Goal: Task Accomplishment & Management: Use online tool/utility

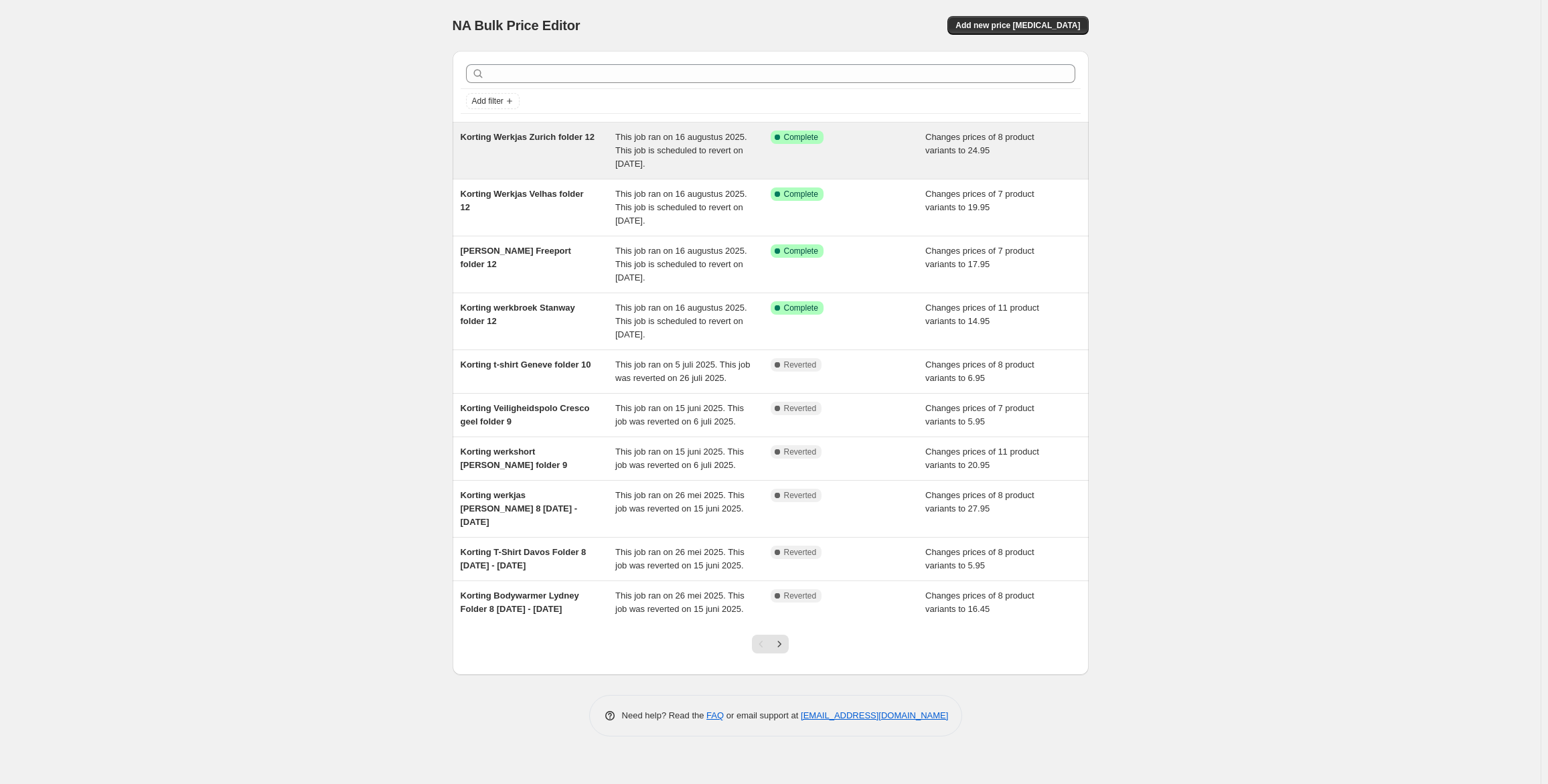
click at [560, 135] on span "Korting Werkjas Zurich folder 12" at bounding box center [528, 136] width 135 height 10
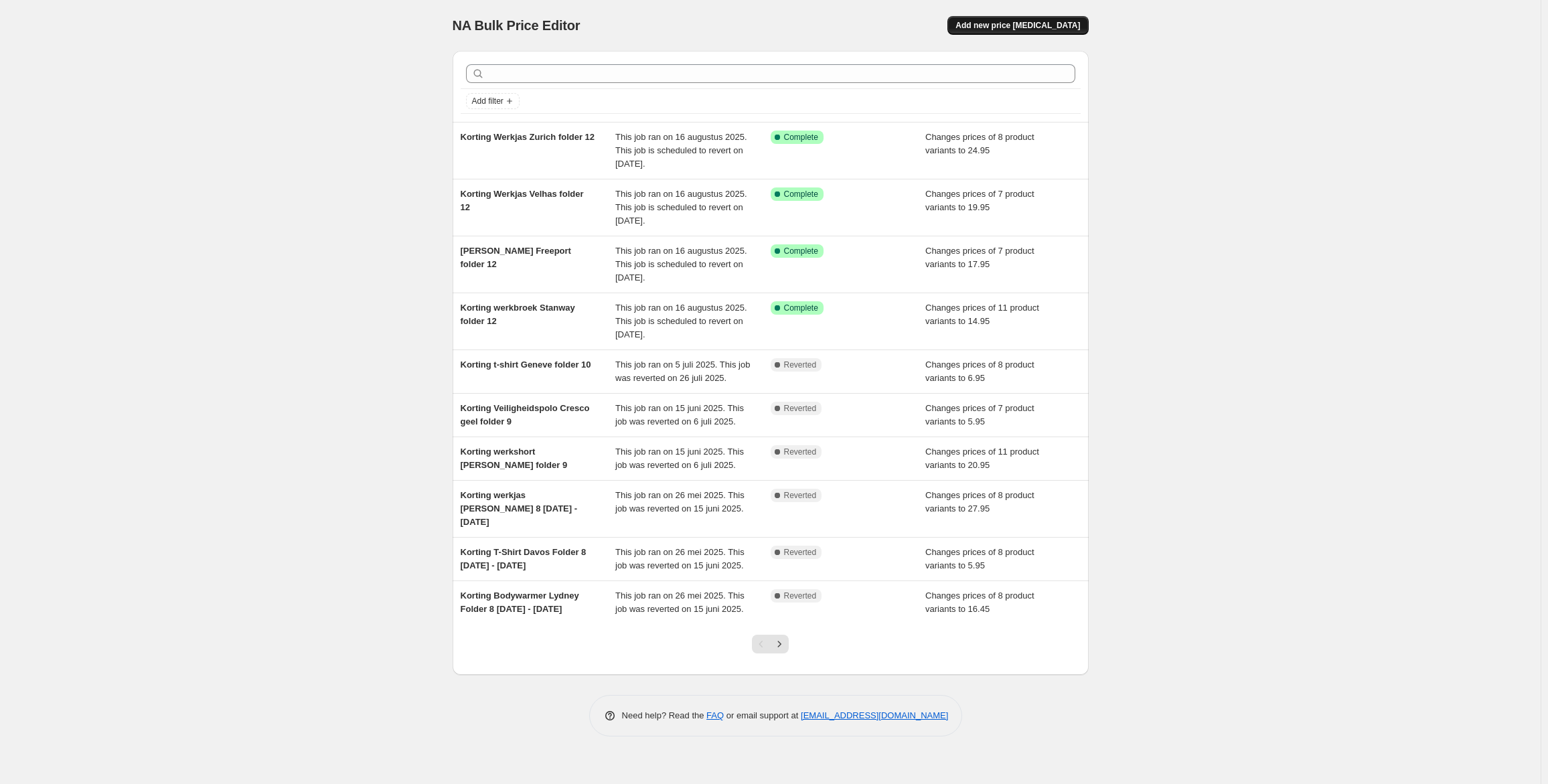
click at [1026, 20] on span "Add new price [MEDICAL_DATA]" at bounding box center [1018, 25] width 124 height 10
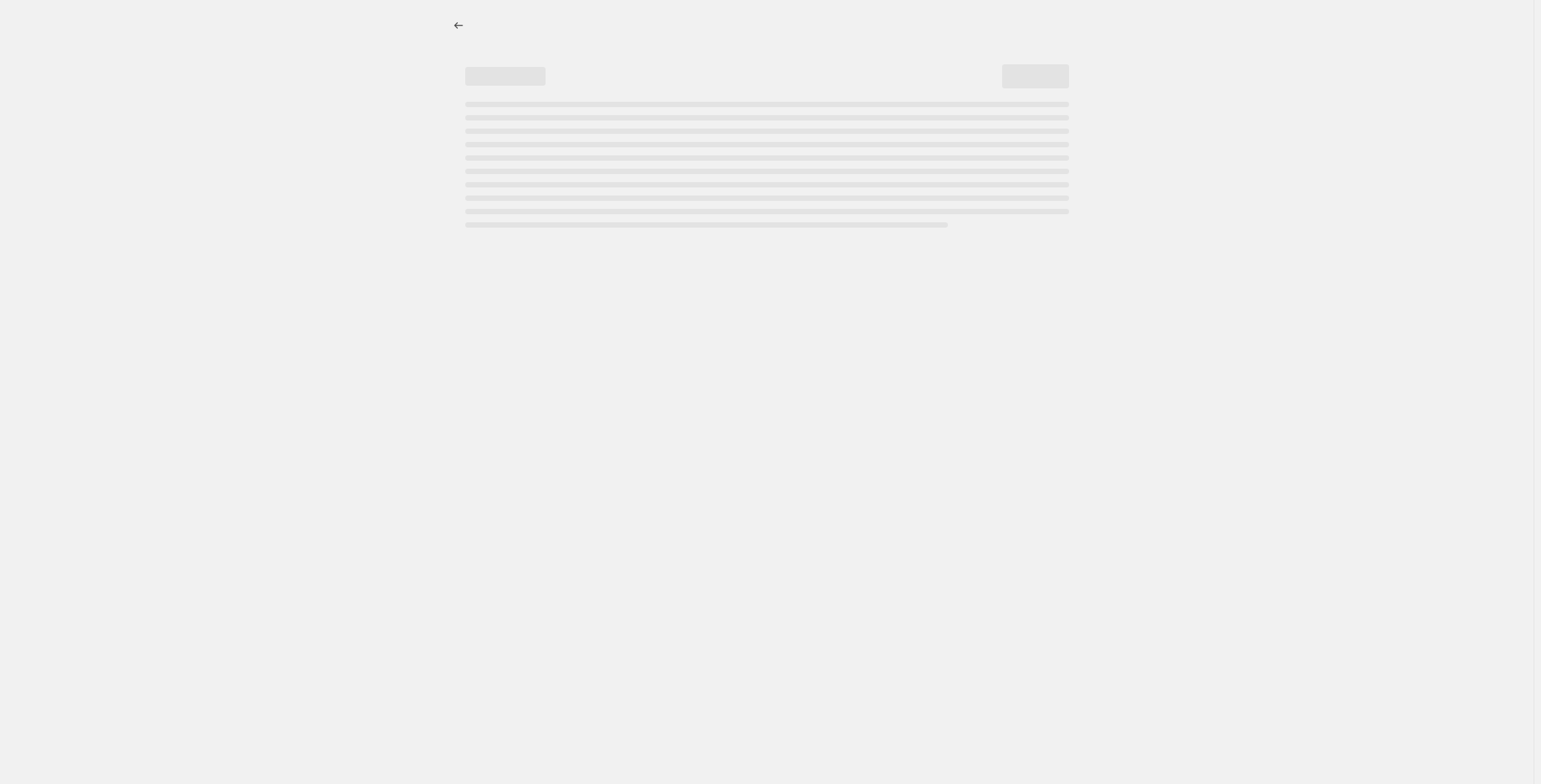
select select "percentage"
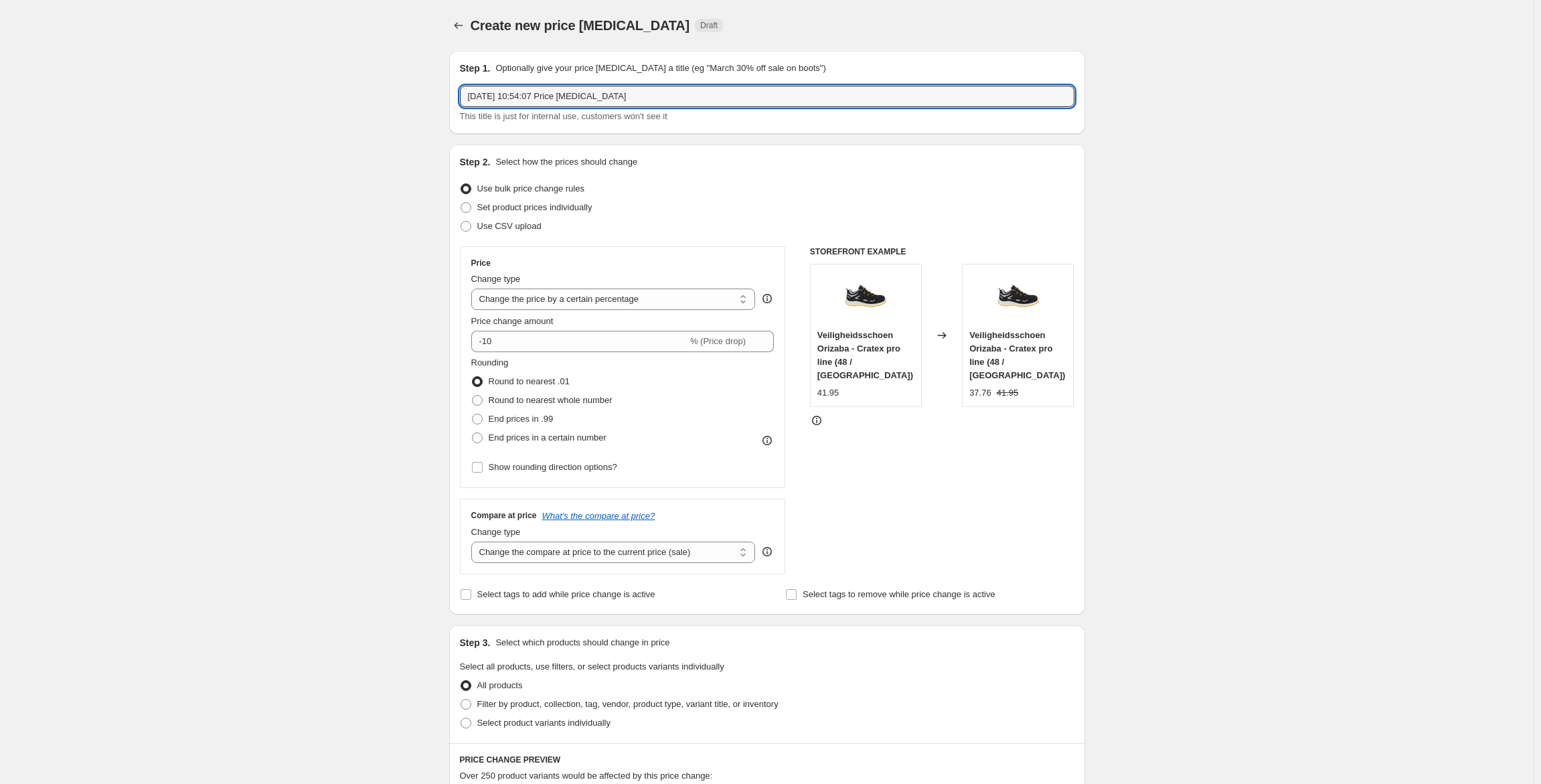
drag, startPoint x: 689, startPoint y: 91, endPoint x: 364, endPoint y: 91, distance: 325.0
click at [364, 91] on div "Create new price [MEDICAL_DATA]. This page is ready Create new price [MEDICAL_D…" at bounding box center [767, 679] width 1534 height 1359
click at [540, 89] on input "Korting" at bounding box center [767, 97] width 614 height 22
type input "Korting werkjeans Saxon folder 13"
click at [320, 248] on div "Create new price [MEDICAL_DATA]. This page is ready Create new price [MEDICAL_D…" at bounding box center [767, 679] width 1534 height 1359
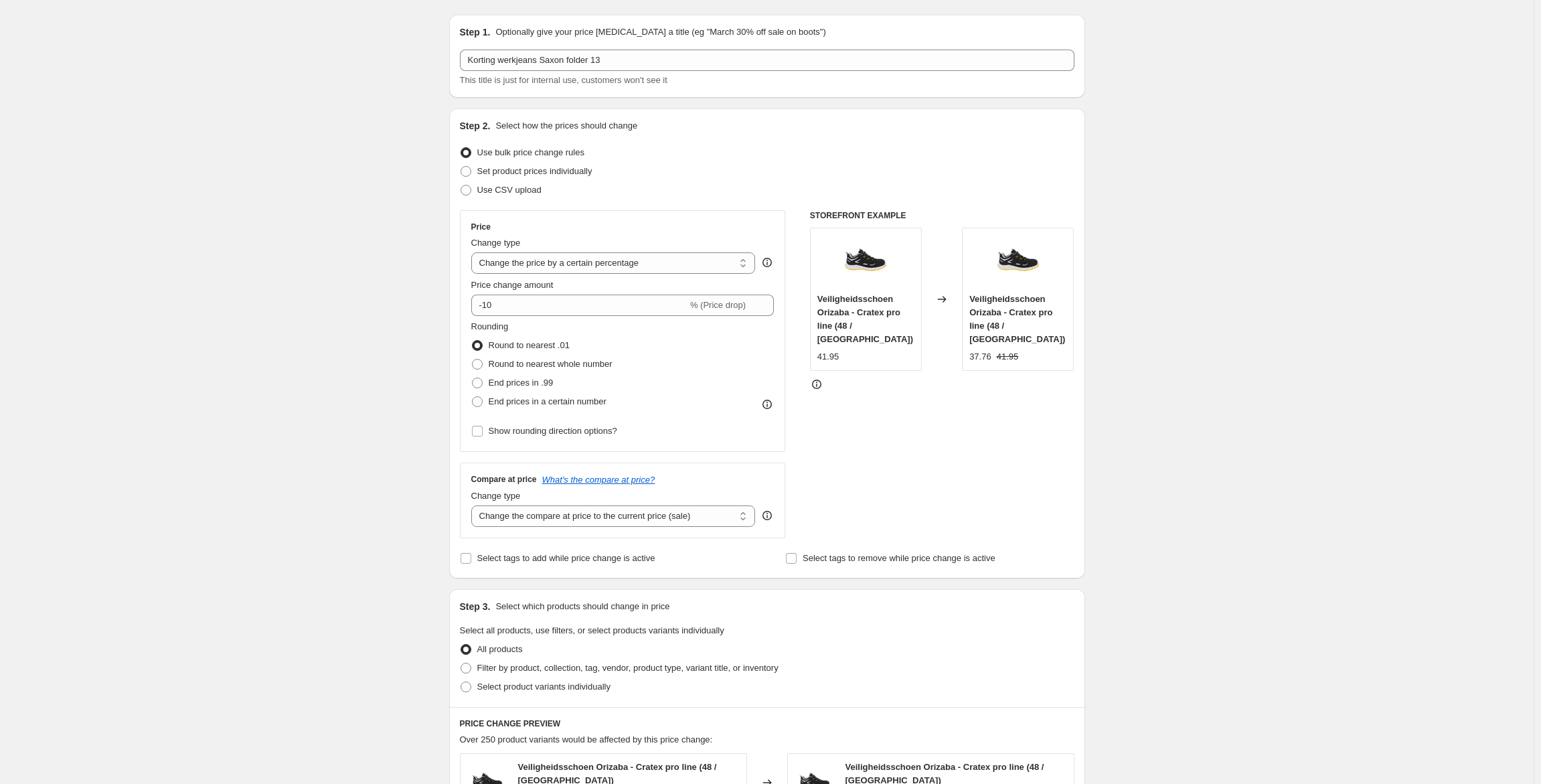
scroll to position [38, 0]
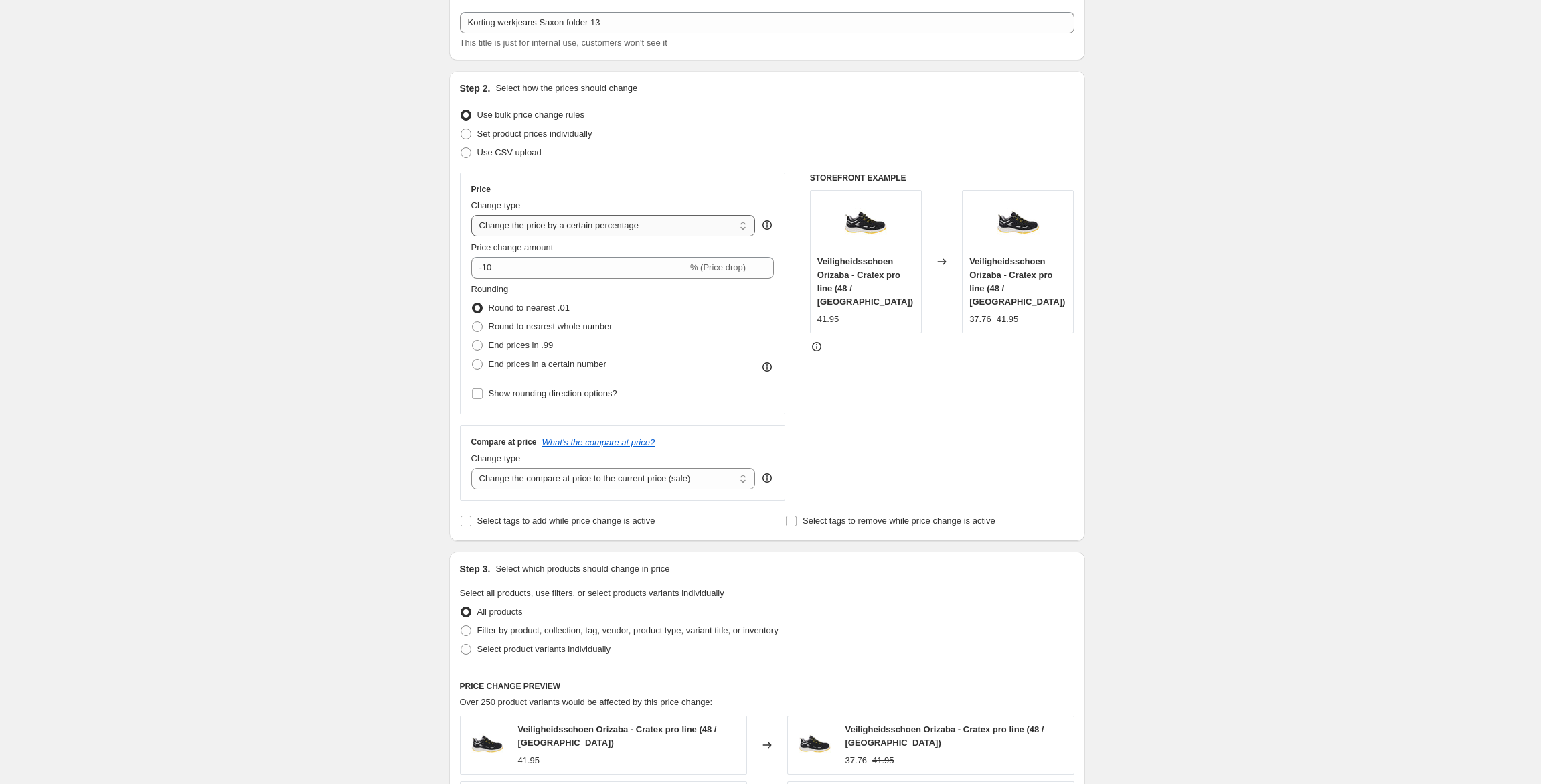
click at [616, 221] on select "Change the price to a certain amount Change the price by a certain amount Chang…" at bounding box center [614, 225] width 284 height 22
click at [612, 228] on select "Change the price to a certain amount Change the price by a certain amount Chang…" at bounding box center [614, 223] width 284 height 22
select select "to"
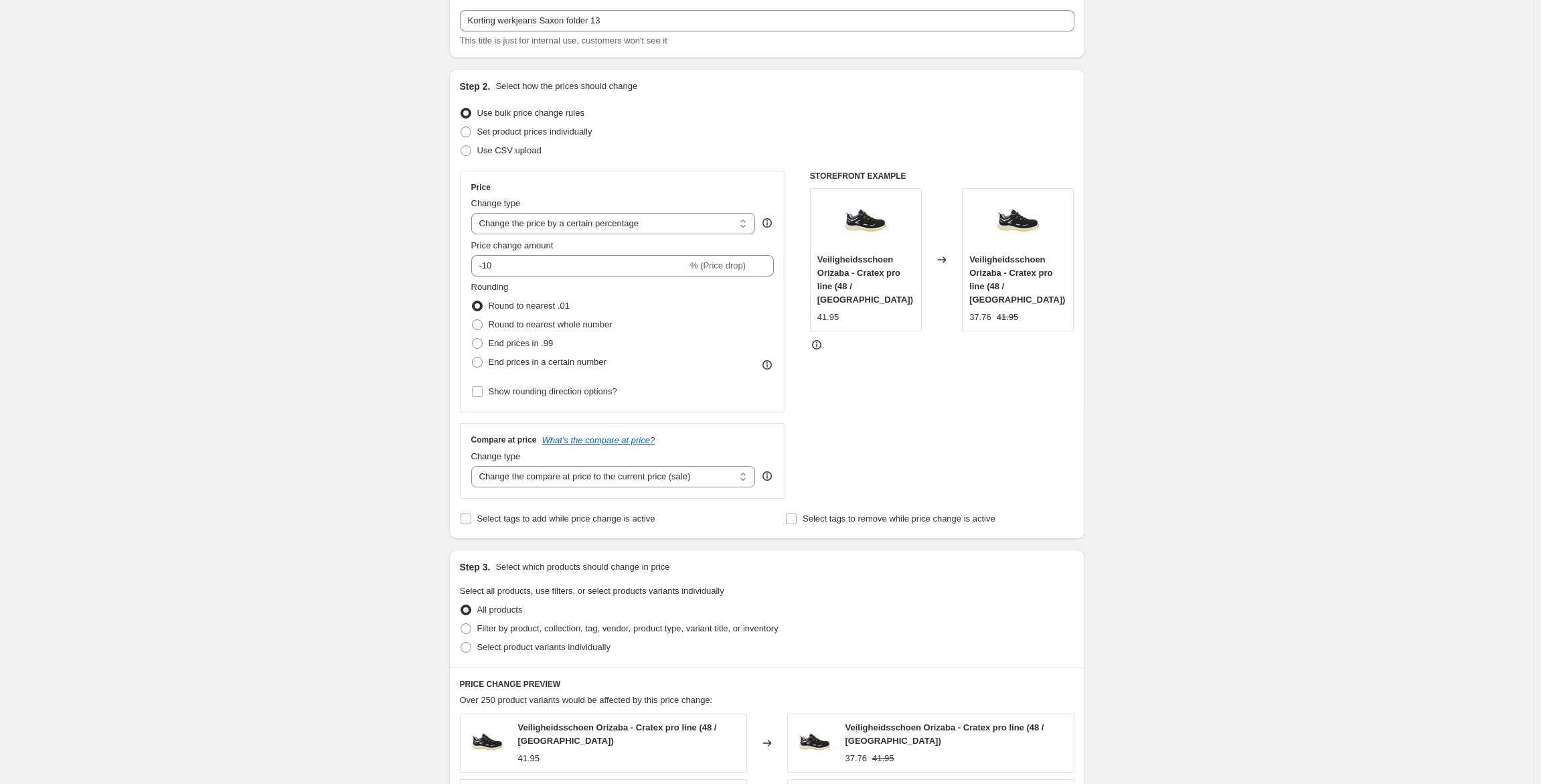
click at [474, 212] on select "Change the price to a certain amount Change the price by a certain amount Chang…" at bounding box center [614, 223] width 284 height 22
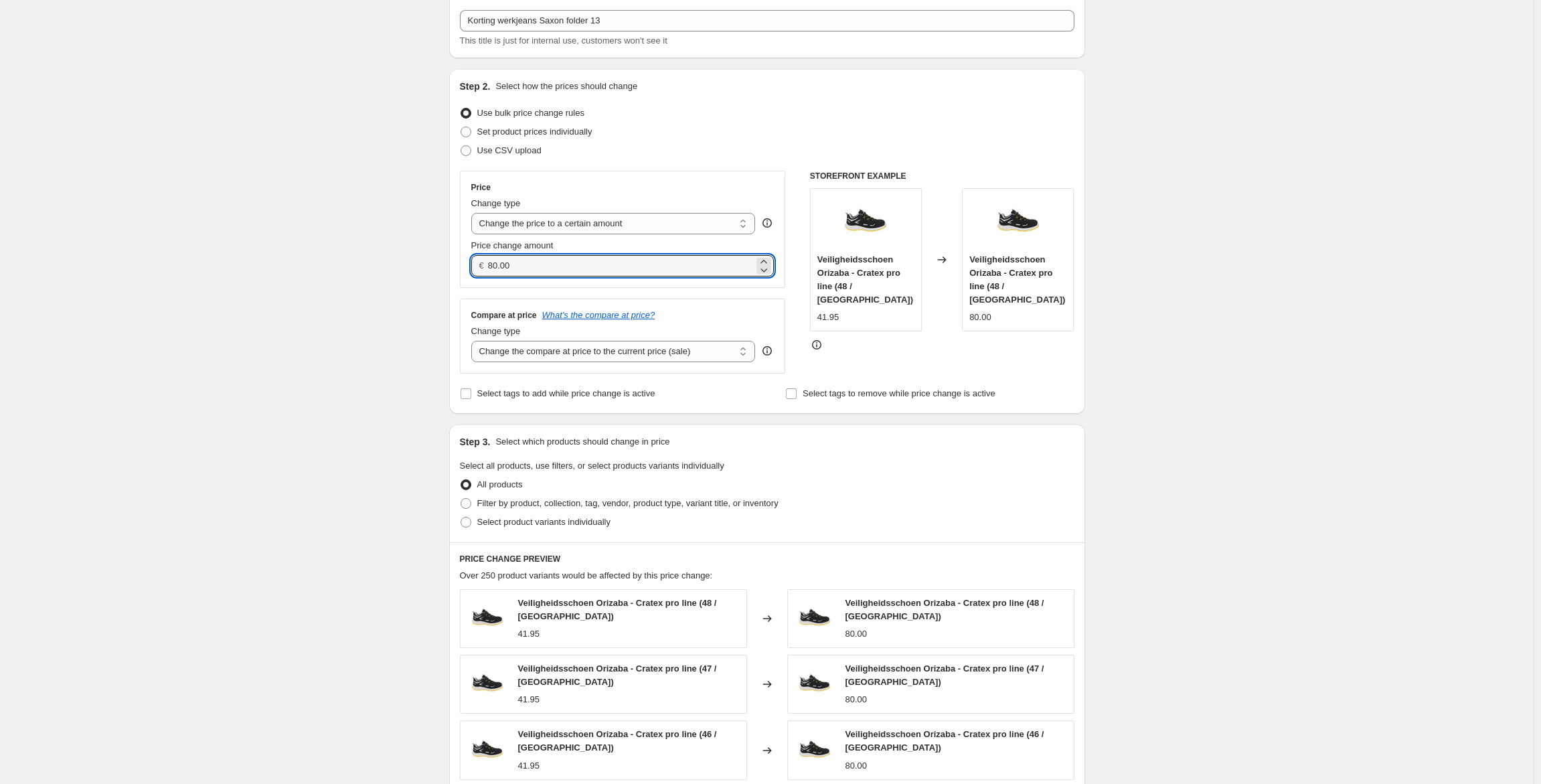
drag, startPoint x: 522, startPoint y: 262, endPoint x: 487, endPoint y: 263, distance: 35.0
click at [487, 263] on div "€ 80.00" at bounding box center [623, 266] width 303 height 22
type input "19.95"
click at [401, 385] on div "Create new price [MEDICAL_DATA]. This page is ready Create new price [MEDICAL_D…" at bounding box center [767, 542] width 1534 height 1235
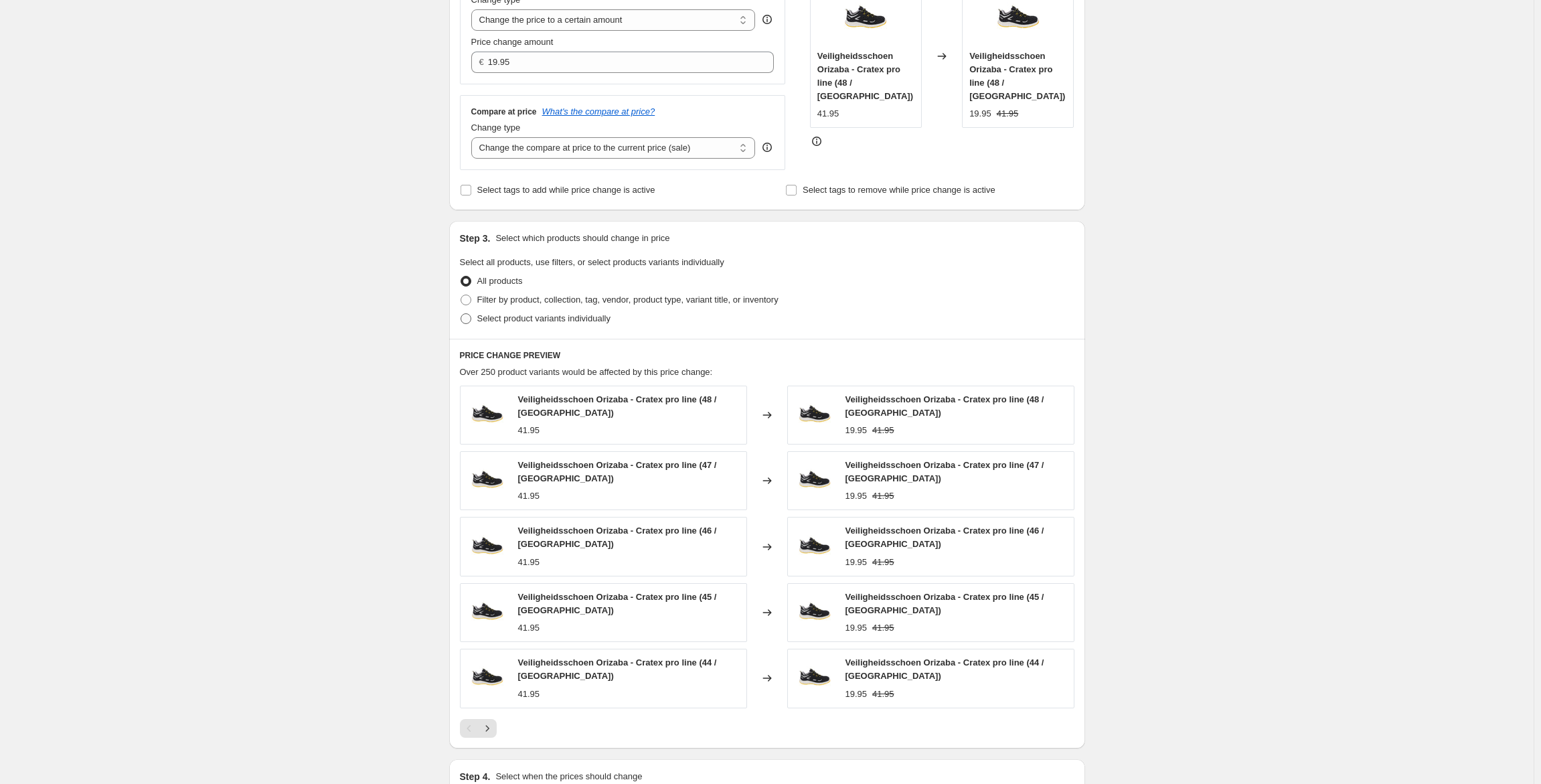
scroll to position [281, 0]
click at [534, 297] on span "Filter by product, collection, tag, vendor, product type, variant title, or inv…" at bounding box center [628, 297] width 302 height 10
click at [461, 293] on input "Filter by product, collection, tag, vendor, product type, variant title, or inv…" at bounding box center [461, 293] width 1 height 1
radio input "true"
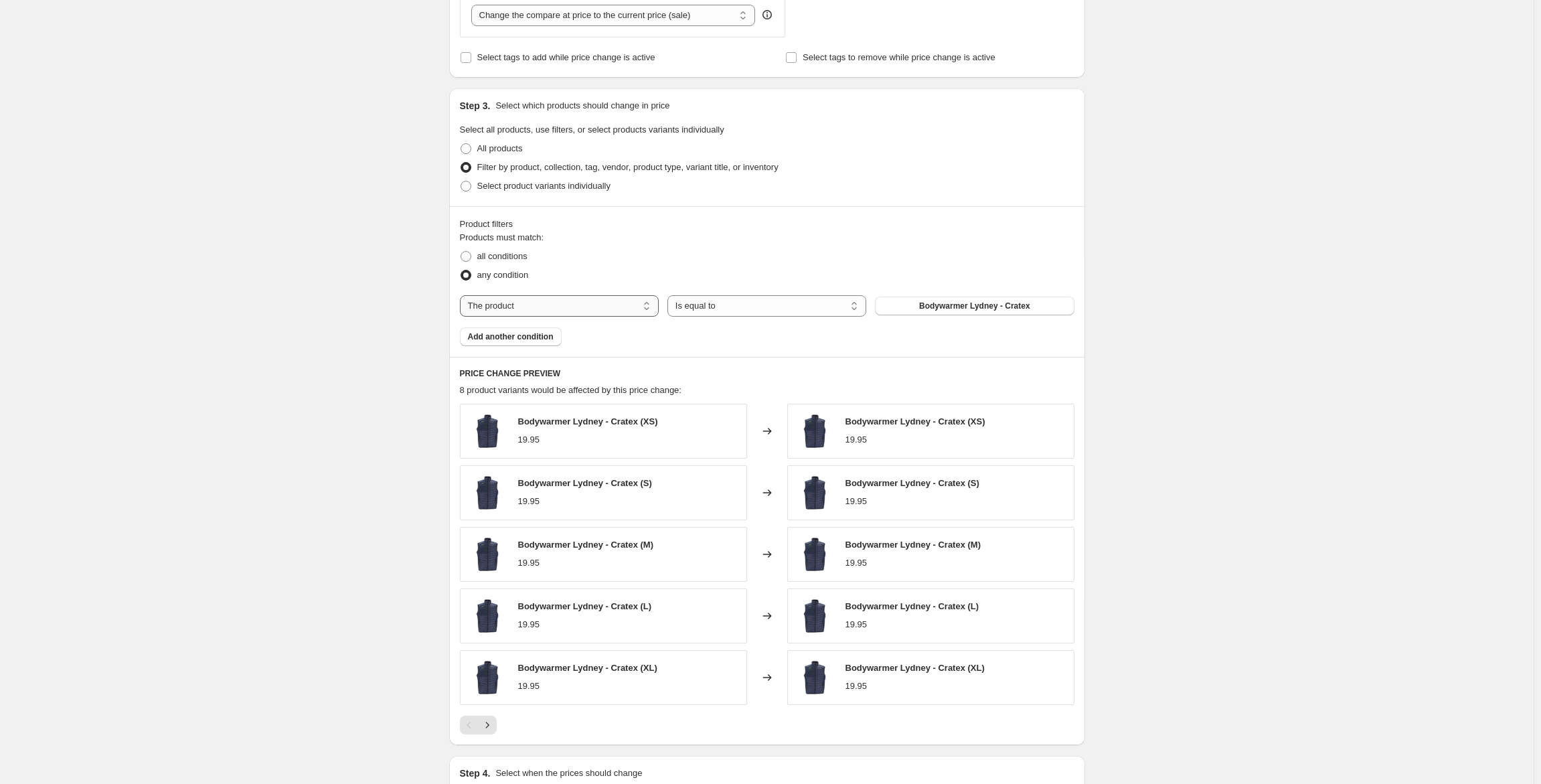
scroll to position [412, 0]
click at [969, 310] on span "Bodywarmer Lydney - Cratex" at bounding box center [974, 305] width 112 height 10
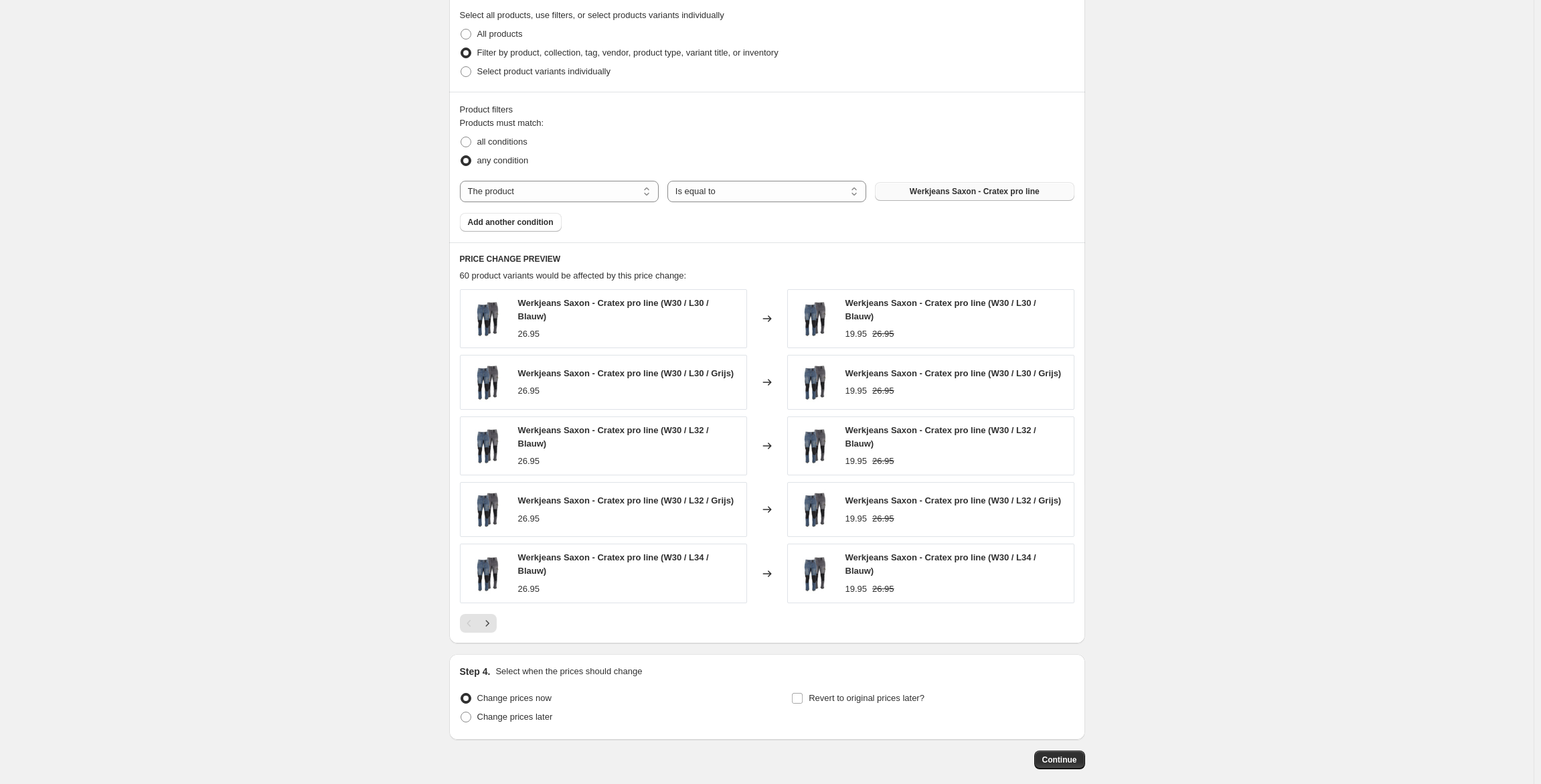
scroll to position [589, 0]
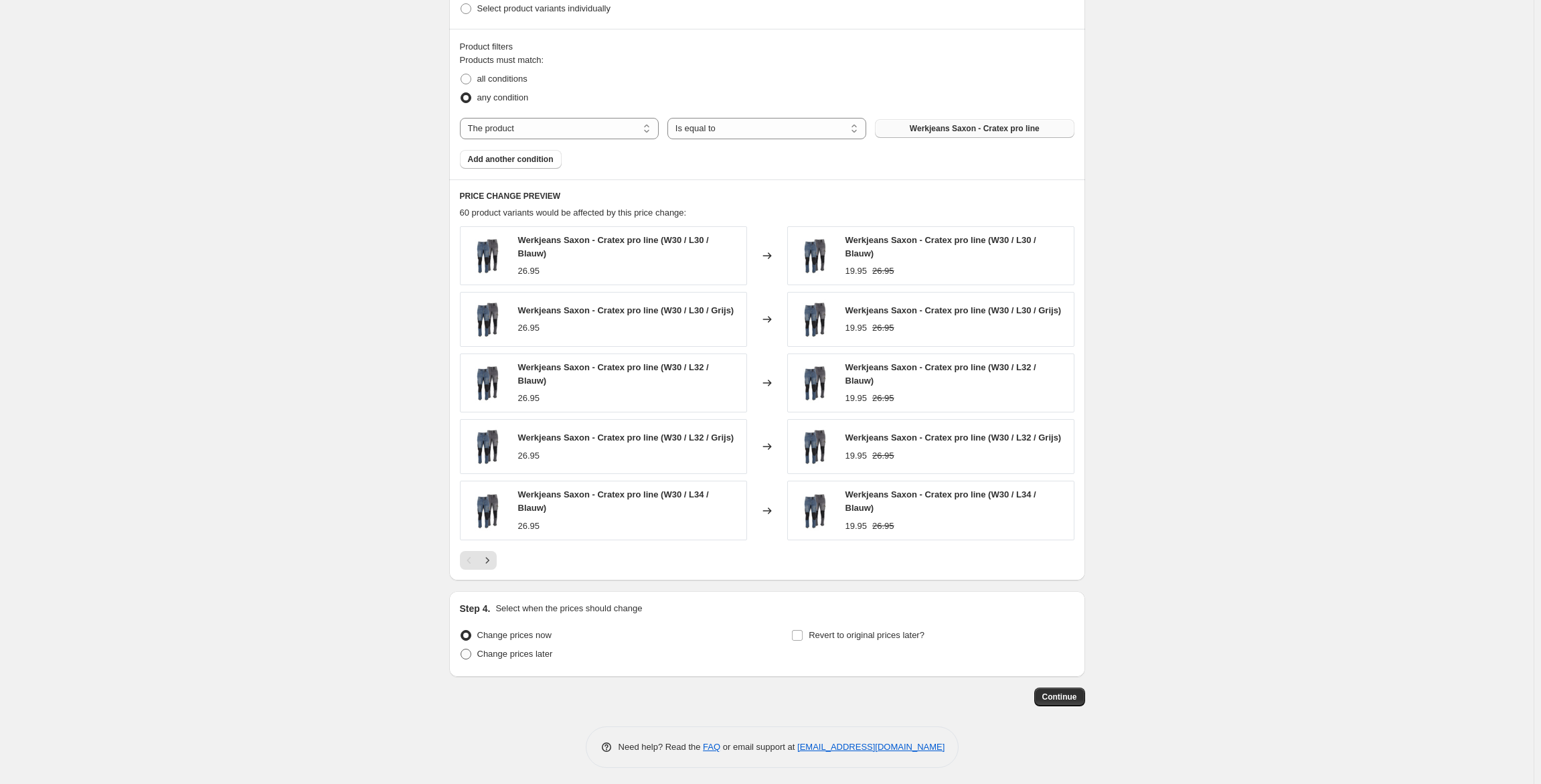
click at [541, 652] on span "Change prices later" at bounding box center [515, 653] width 76 height 10
click at [461, 649] on input "Change prices later" at bounding box center [461, 649] width 1 height 1
radio input "true"
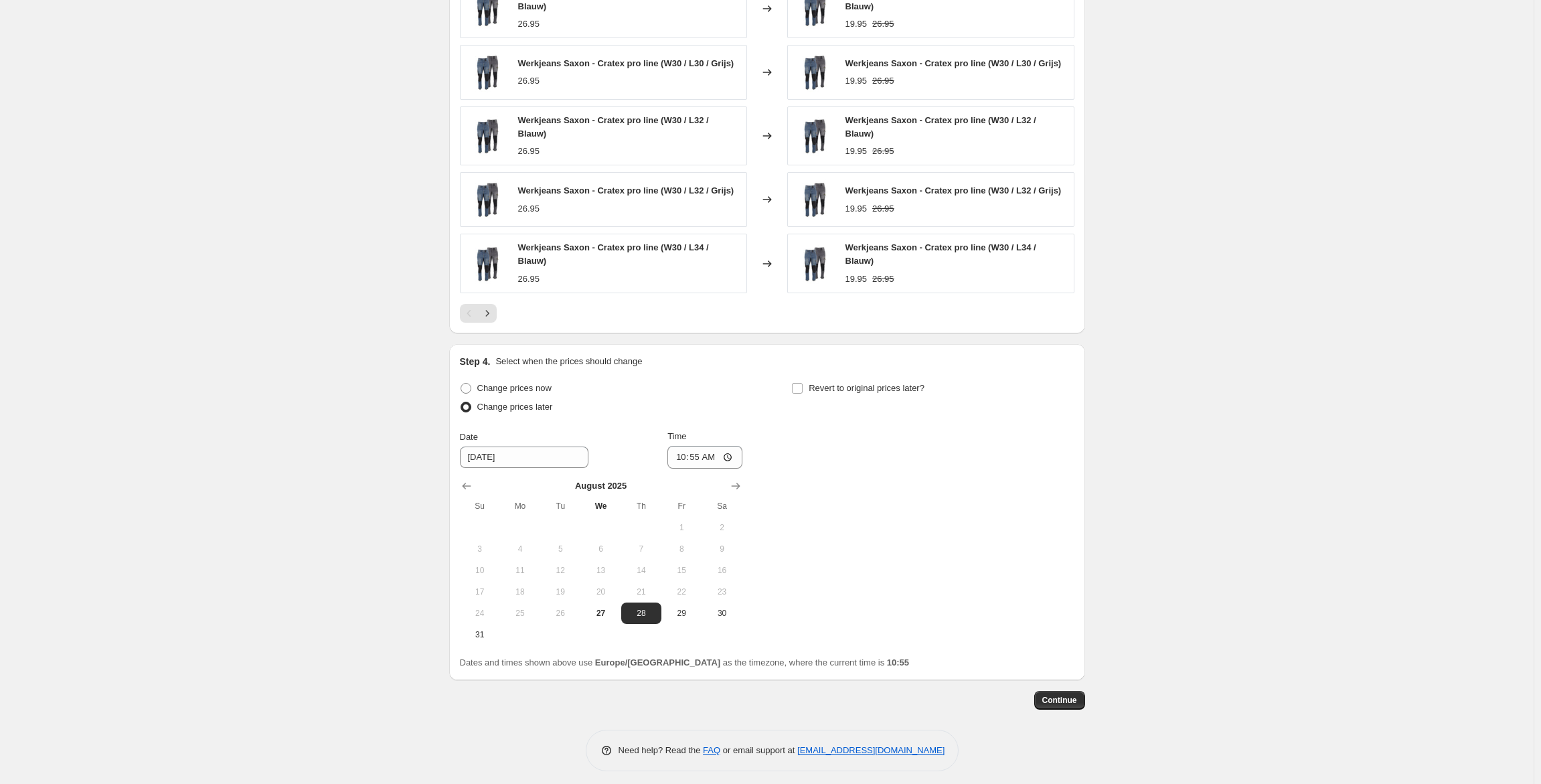
scroll to position [839, 0]
click at [742, 482] on icon "Show next month, September 2025" at bounding box center [736, 483] width 13 height 13
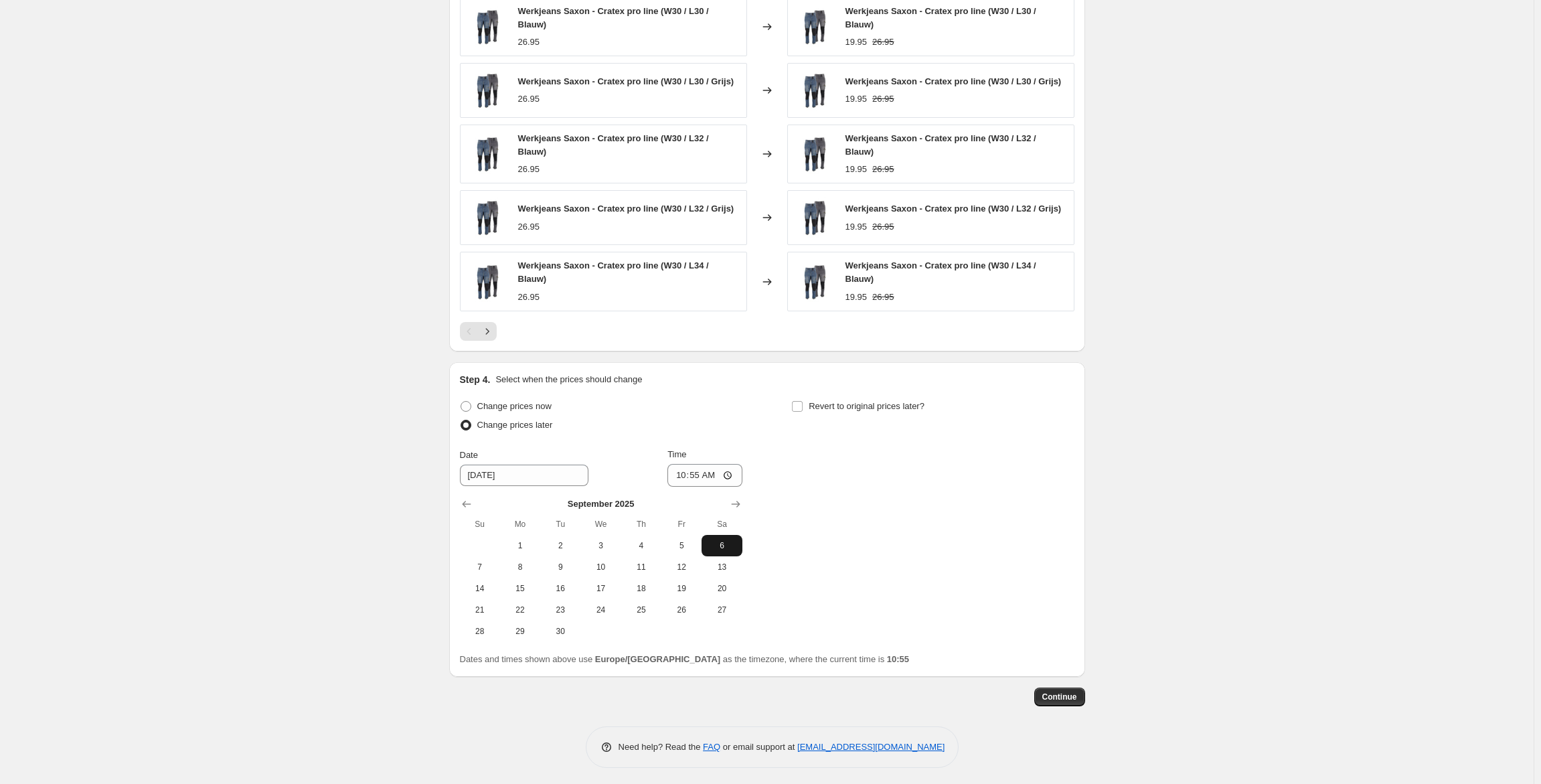
click at [723, 541] on span "6" at bounding box center [721, 545] width 29 height 10
type input "[DATE]"
click at [715, 477] on input "10:55" at bounding box center [705, 475] width 75 height 22
click at [704, 475] on input "10:55" at bounding box center [705, 475] width 75 height 22
click at [713, 474] on input "00:55" at bounding box center [705, 475] width 75 height 22
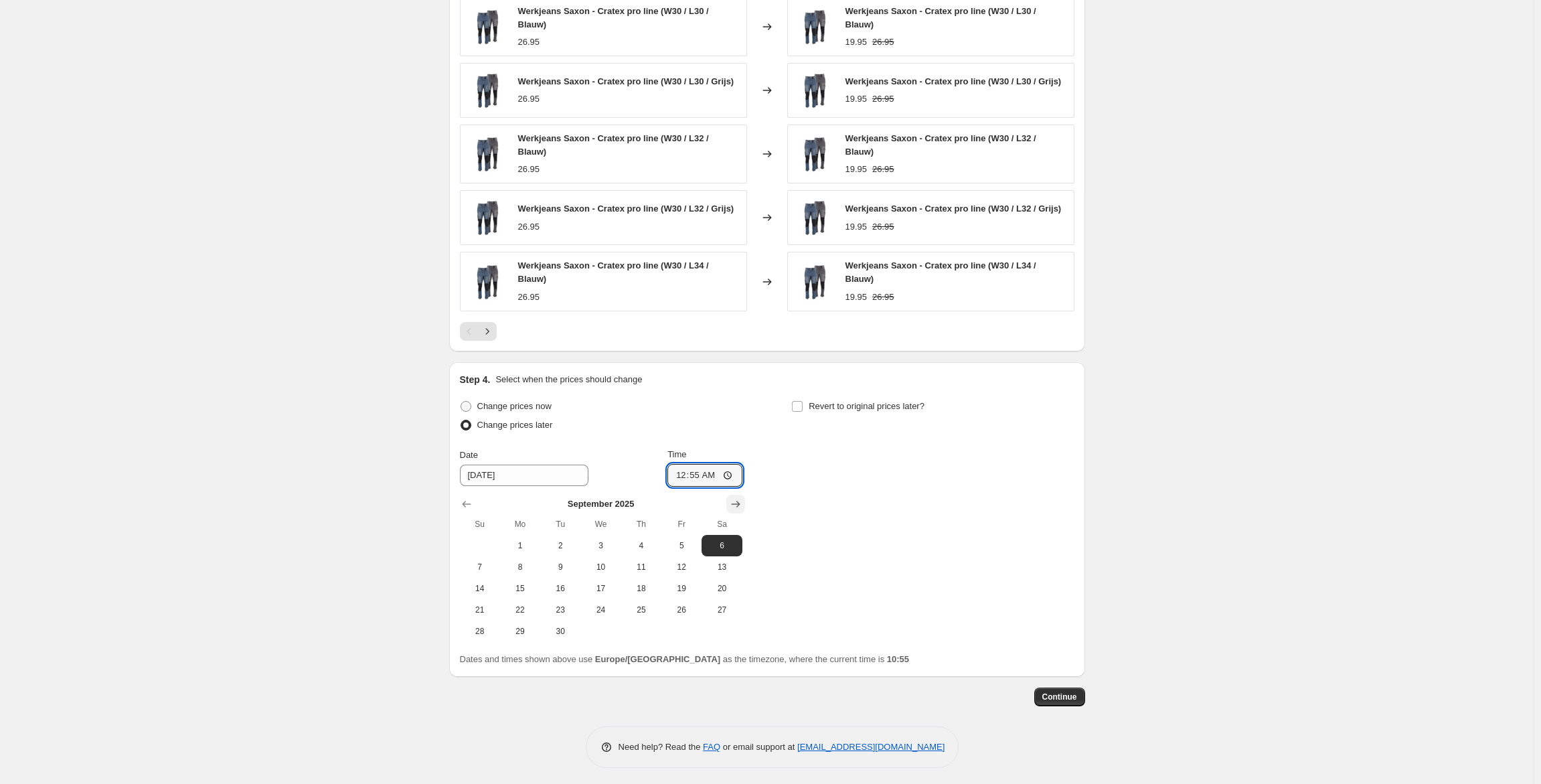
type input "00:00"
click at [807, 399] on label "Revert to original prices later?" at bounding box center [858, 406] width 133 height 19
click at [803, 401] on input "Revert to original prices later?" at bounding box center [797, 406] width 10 height 10
checkbox input "true"
click at [824, 474] on input "[DATE]" at bounding box center [855, 475] width 129 height 22
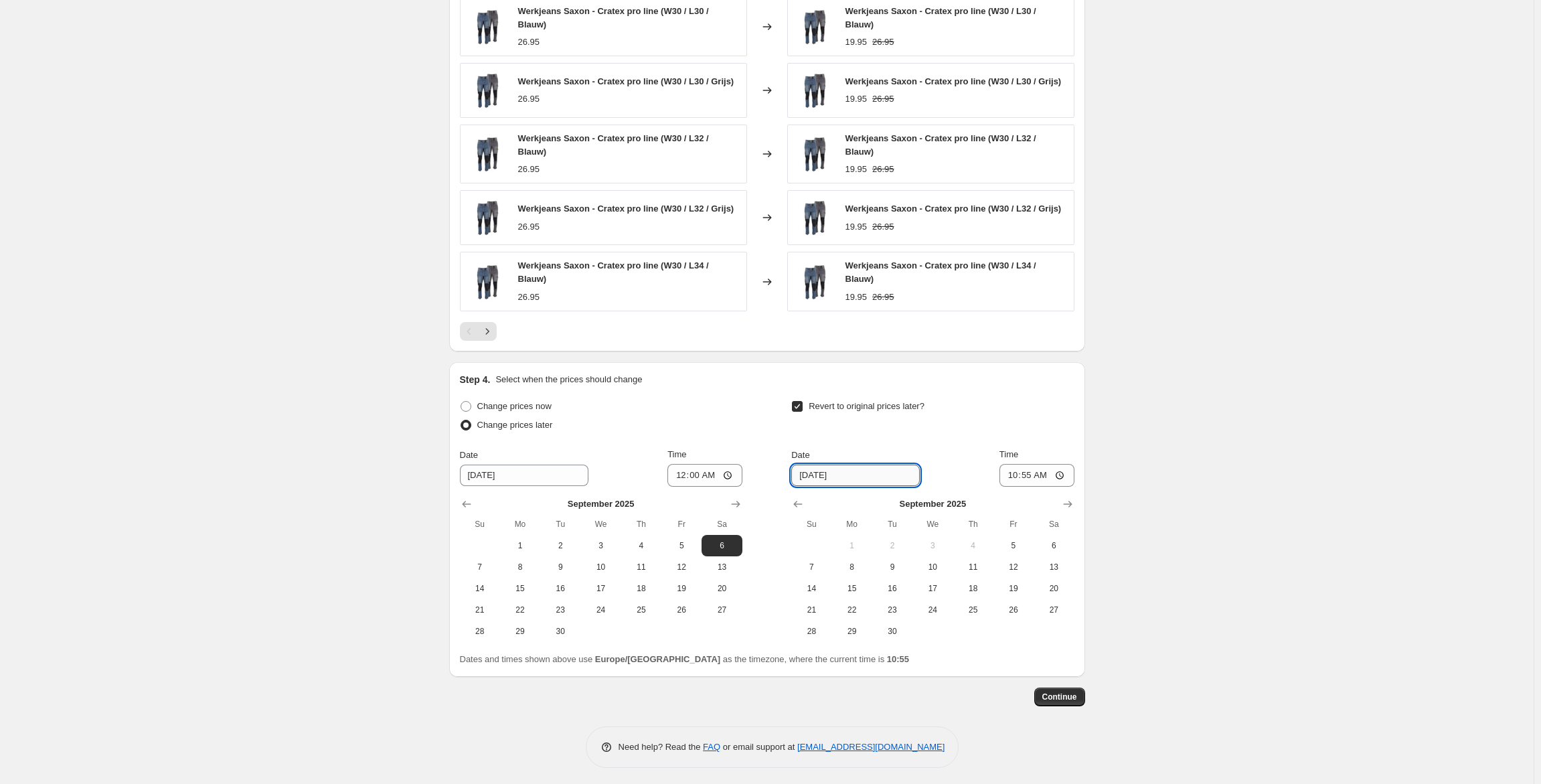
click at [805, 470] on input "[DATE]" at bounding box center [855, 475] width 129 height 22
click at [1064, 604] on span "27" at bounding box center [1053, 610] width 29 height 10
type input "[DATE]"
click at [1031, 474] on input "10:55" at bounding box center [1037, 475] width 75 height 22
type input "23:59"
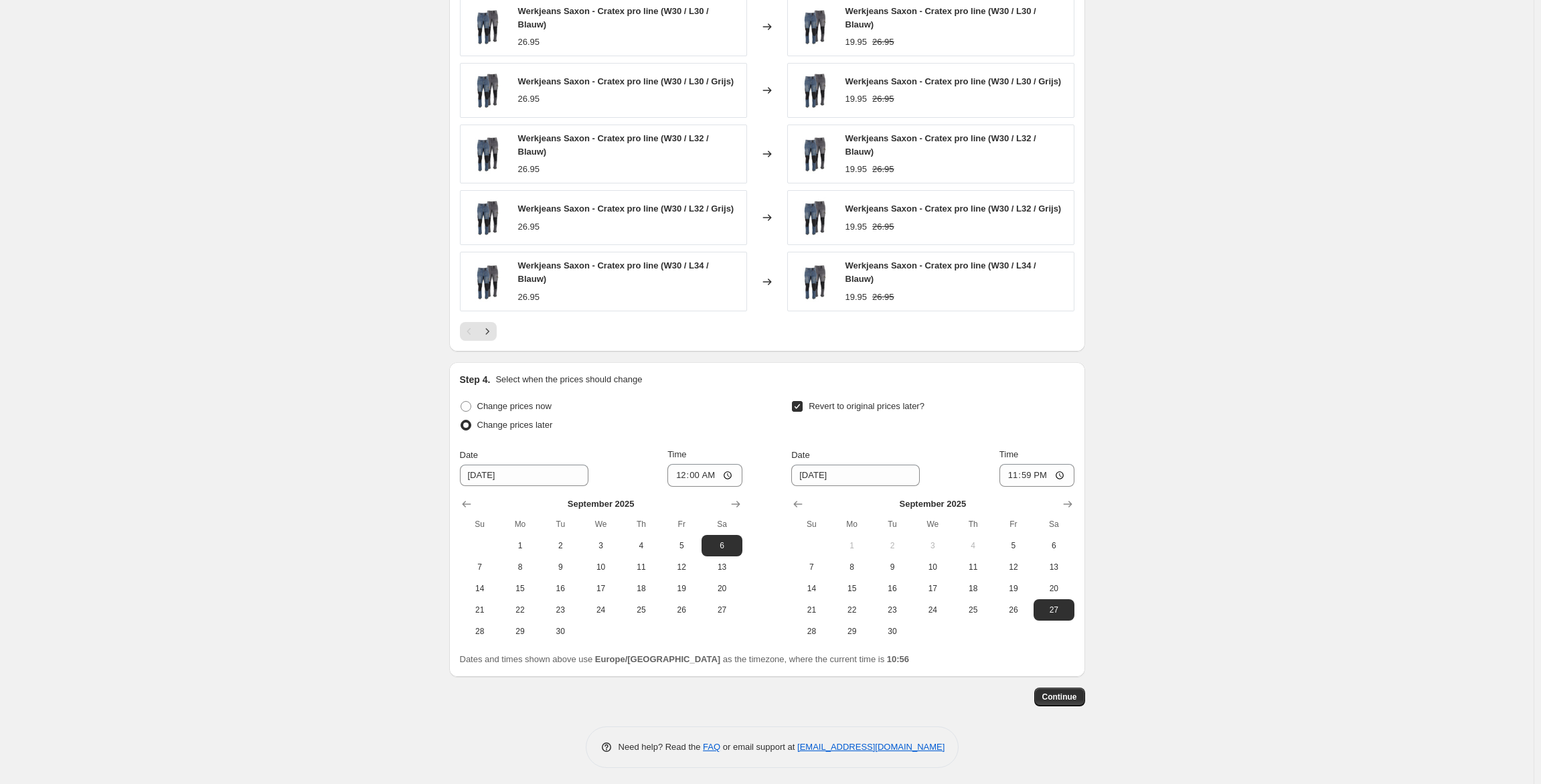
click at [1050, 696] on span "Continue" at bounding box center [1060, 696] width 35 height 10
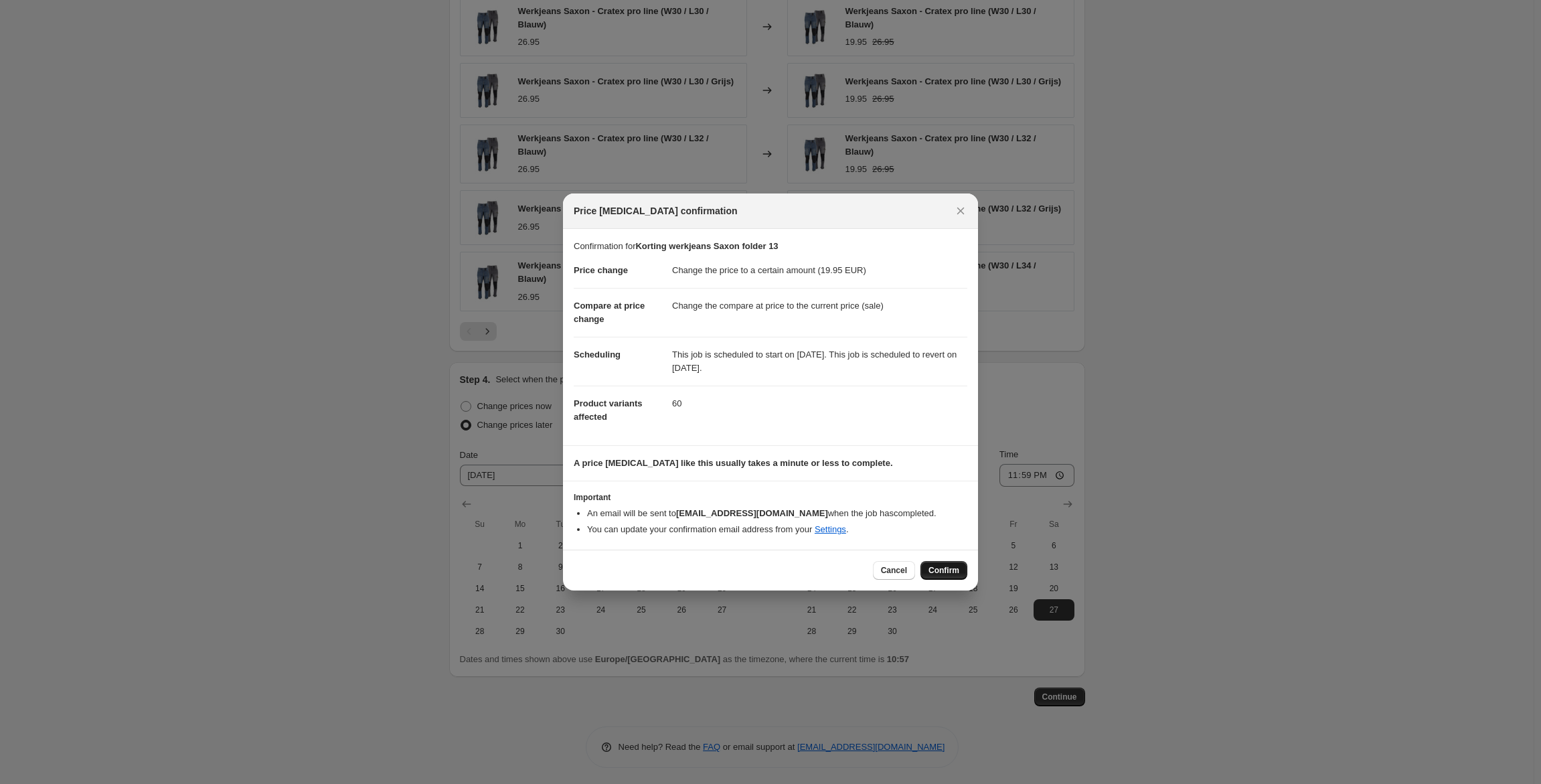
click at [955, 569] on span "Confirm" at bounding box center [944, 570] width 31 height 10
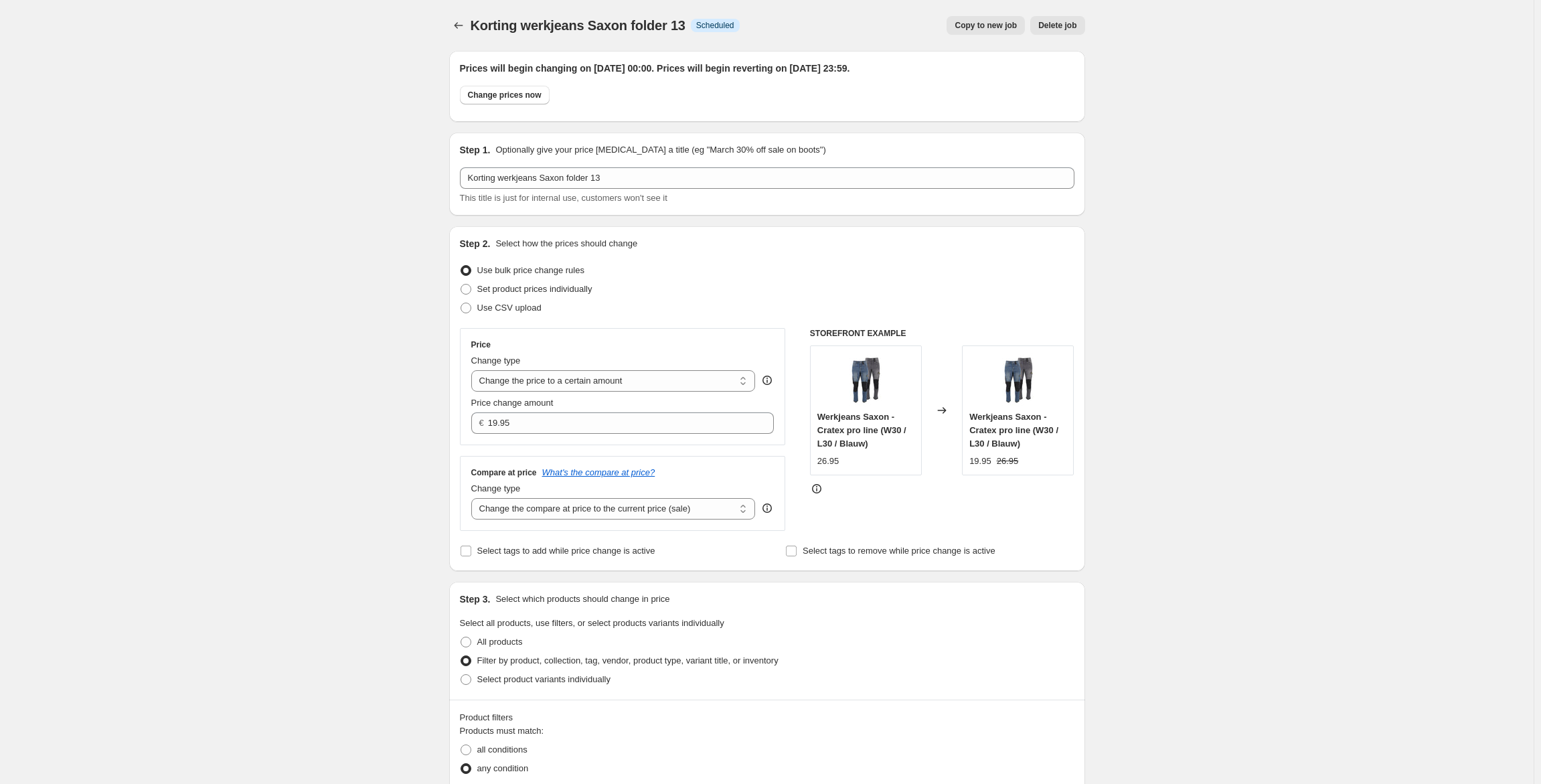
click at [975, 29] on span "Copy to new job" at bounding box center [986, 25] width 62 height 10
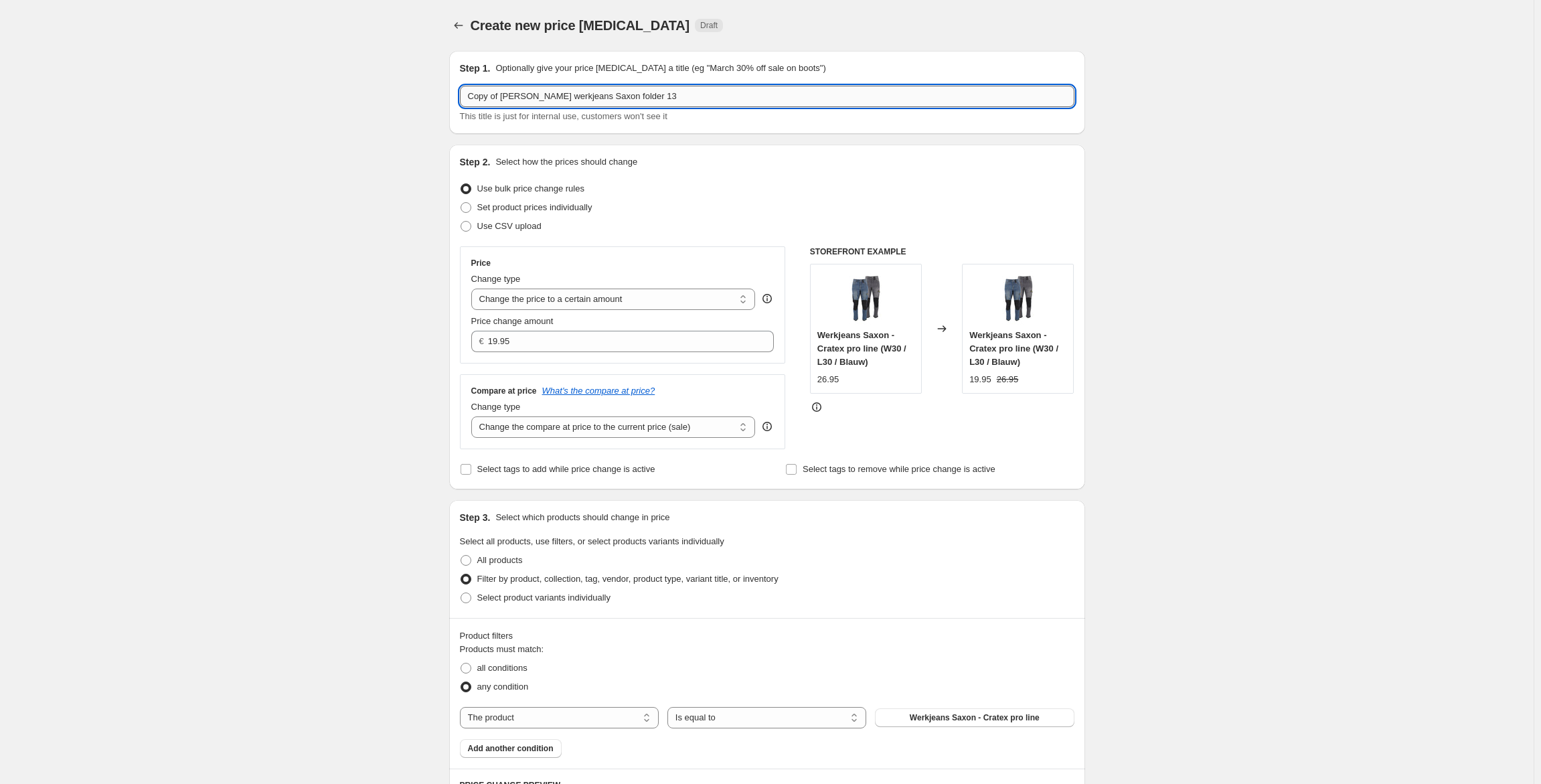
drag, startPoint x: 474, startPoint y: 95, endPoint x: 505, endPoint y: 98, distance: 31.1
click at [505, 98] on input "Copy of [PERSON_NAME] werkjeans Saxon folder 13" at bounding box center [767, 97] width 614 height 22
drag, startPoint x: 502, startPoint y: 98, endPoint x: 564, endPoint y: 99, distance: 62.0
click at [564, 99] on input "Korting werkjeans Saxon folder 13" at bounding box center [767, 97] width 614 height 22
type input "Korting regenbroek Limerick folder 13"
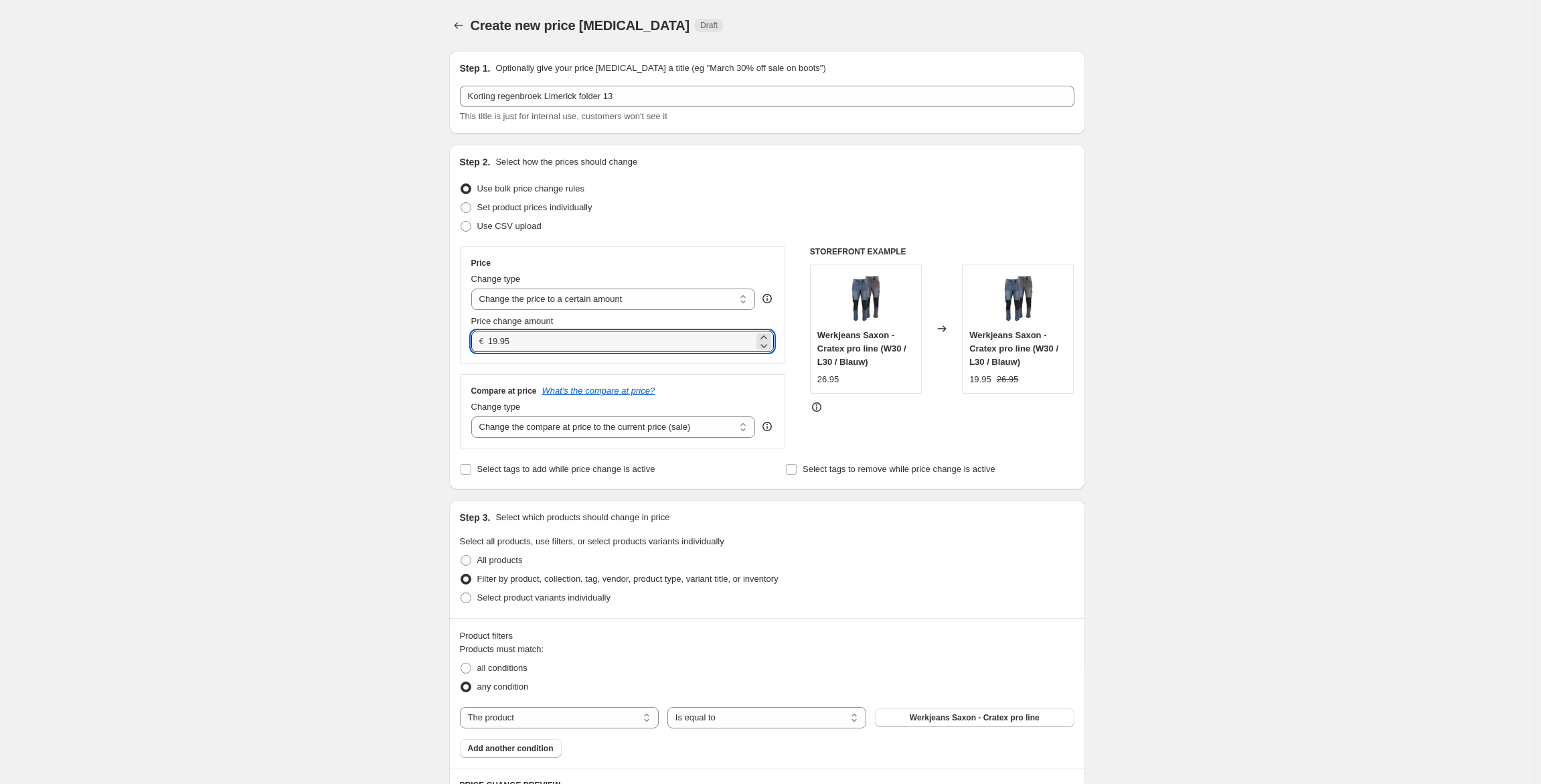
drag, startPoint x: 499, startPoint y: 346, endPoint x: 482, endPoint y: 346, distance: 17.0
click at [482, 346] on div "€ 19.95" at bounding box center [623, 341] width 303 height 22
type input "6.95"
click at [436, 354] on div "Create new price [MEDICAL_DATA]. This page is ready Create new price [MEDICAL_D…" at bounding box center [767, 688] width 668 height 1376
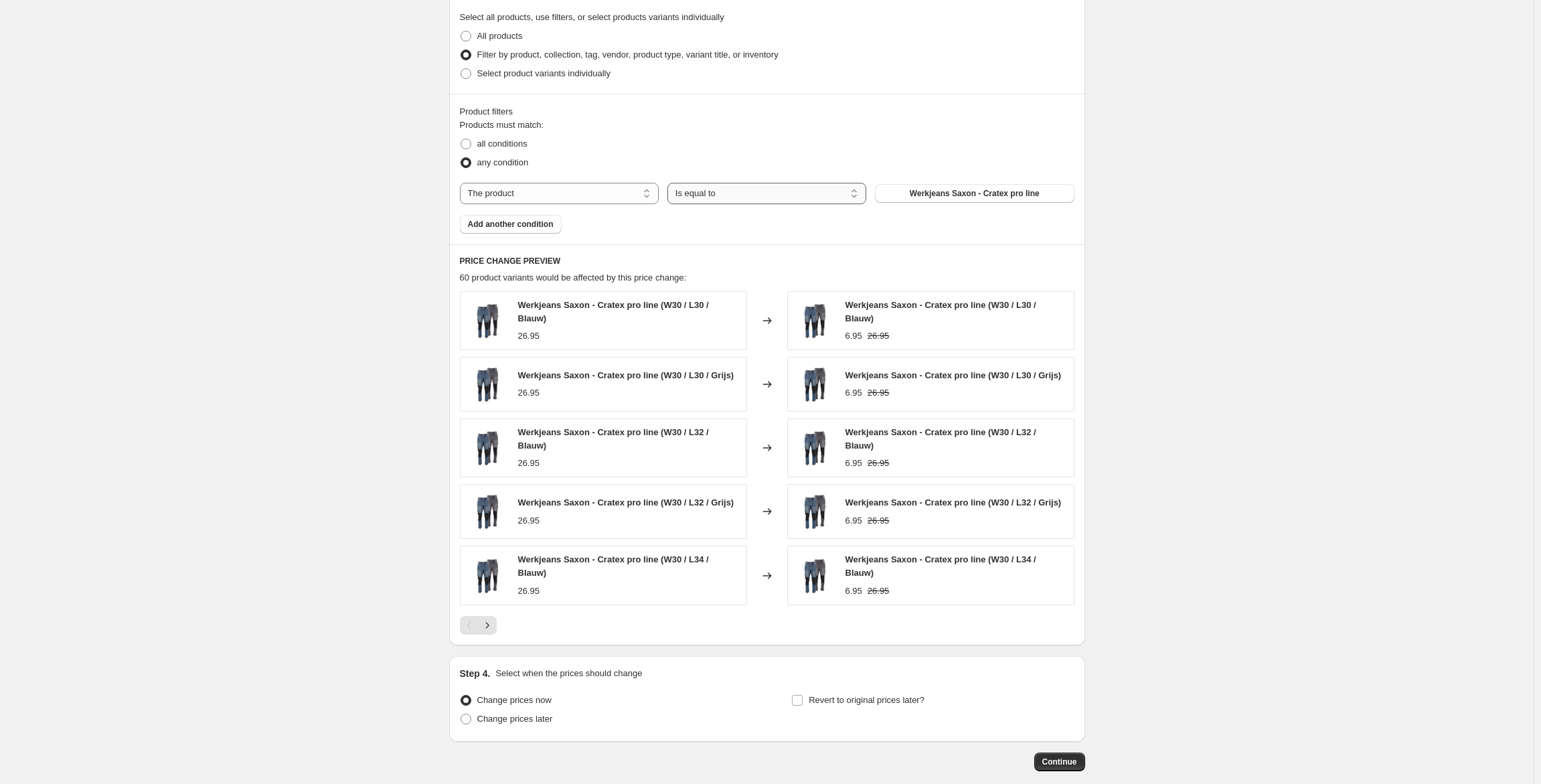
scroll to position [524, 0]
click at [908, 195] on button "Werkjeans Saxon - Cratex pro line" at bounding box center [974, 194] width 199 height 19
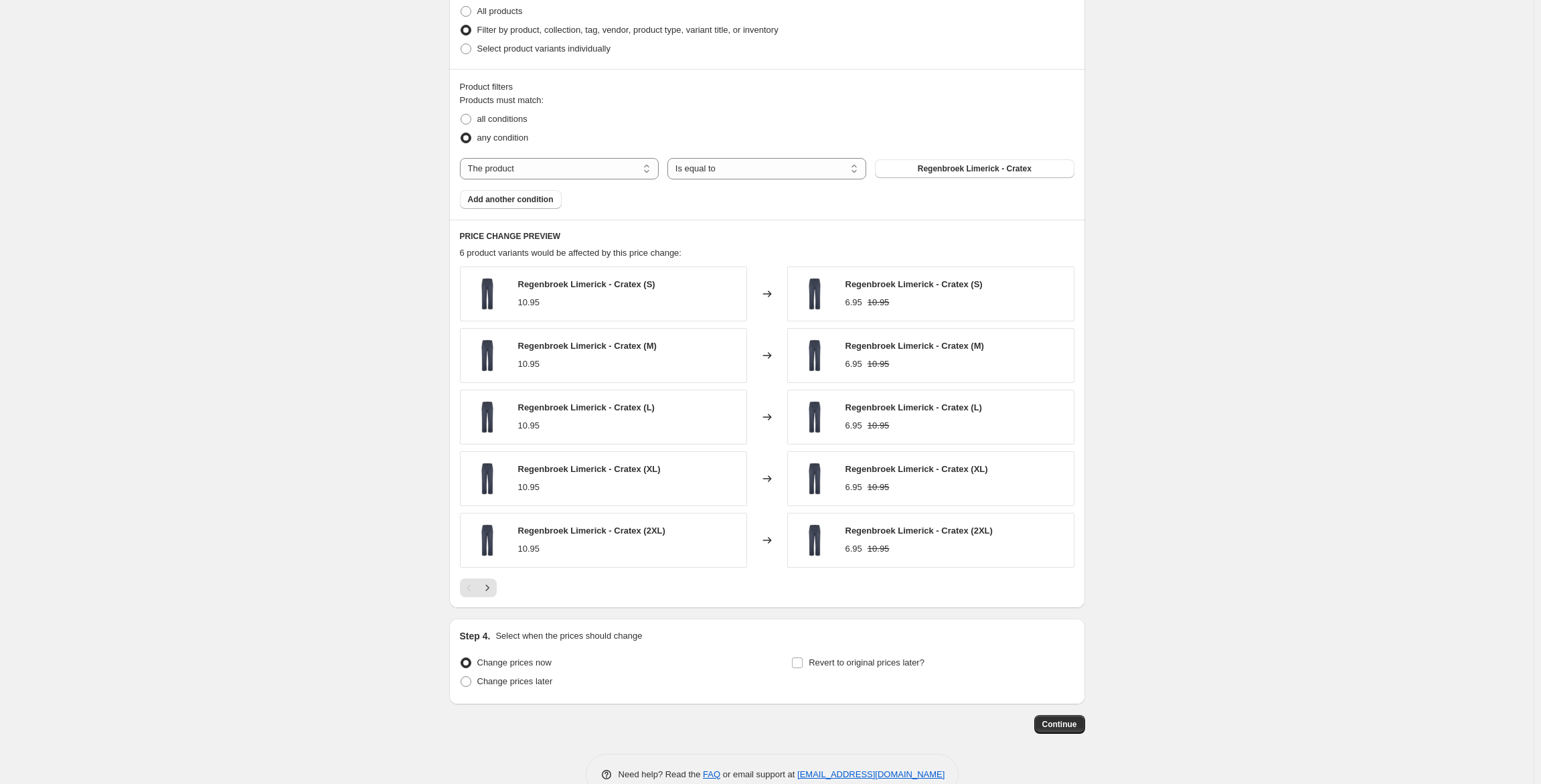
scroll to position [576, 0]
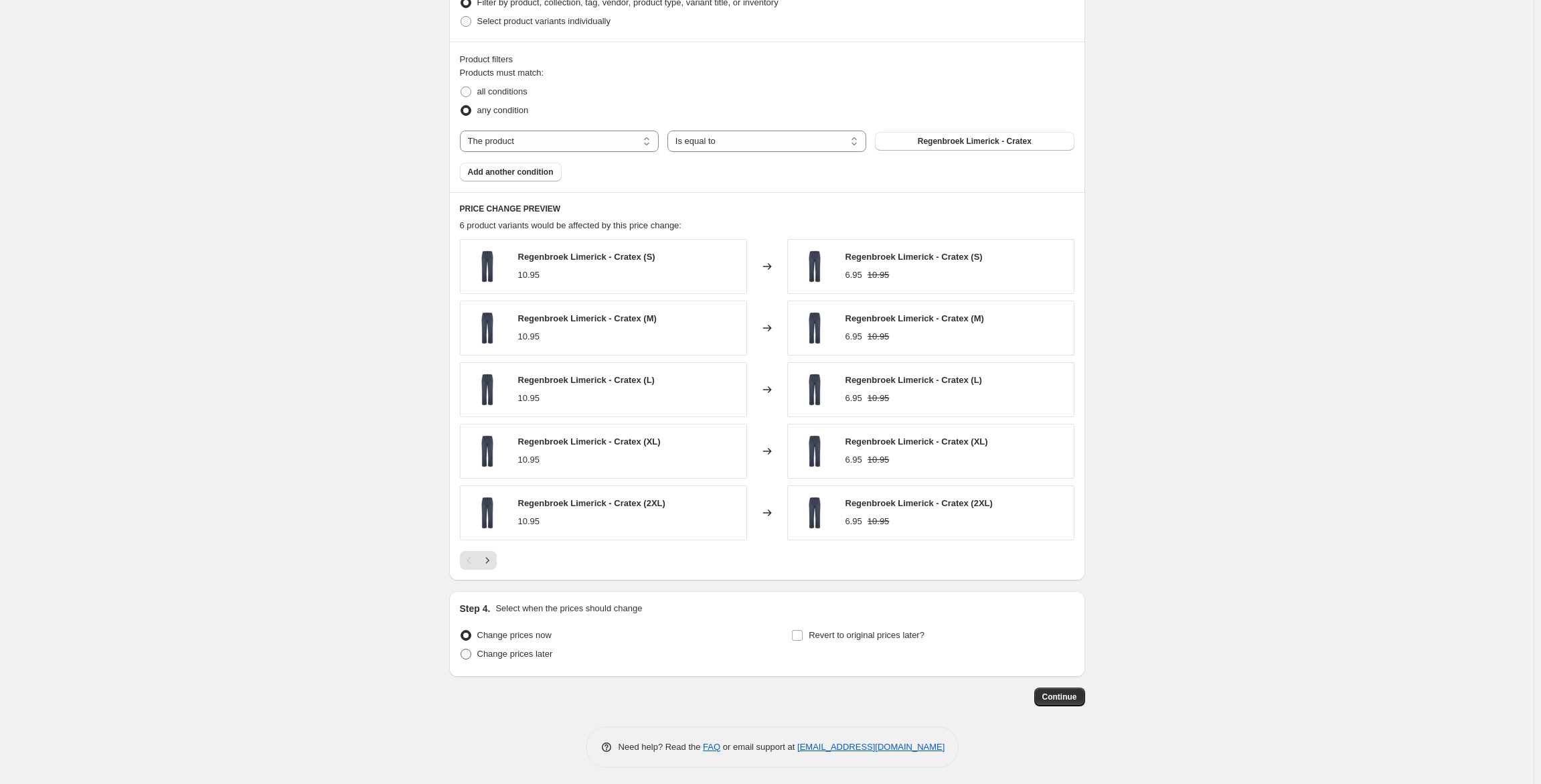
click at [523, 656] on span "Change prices later" at bounding box center [515, 653] width 76 height 10
click at [461, 649] on input "Change prices later" at bounding box center [461, 649] width 1 height 1
radio input "true"
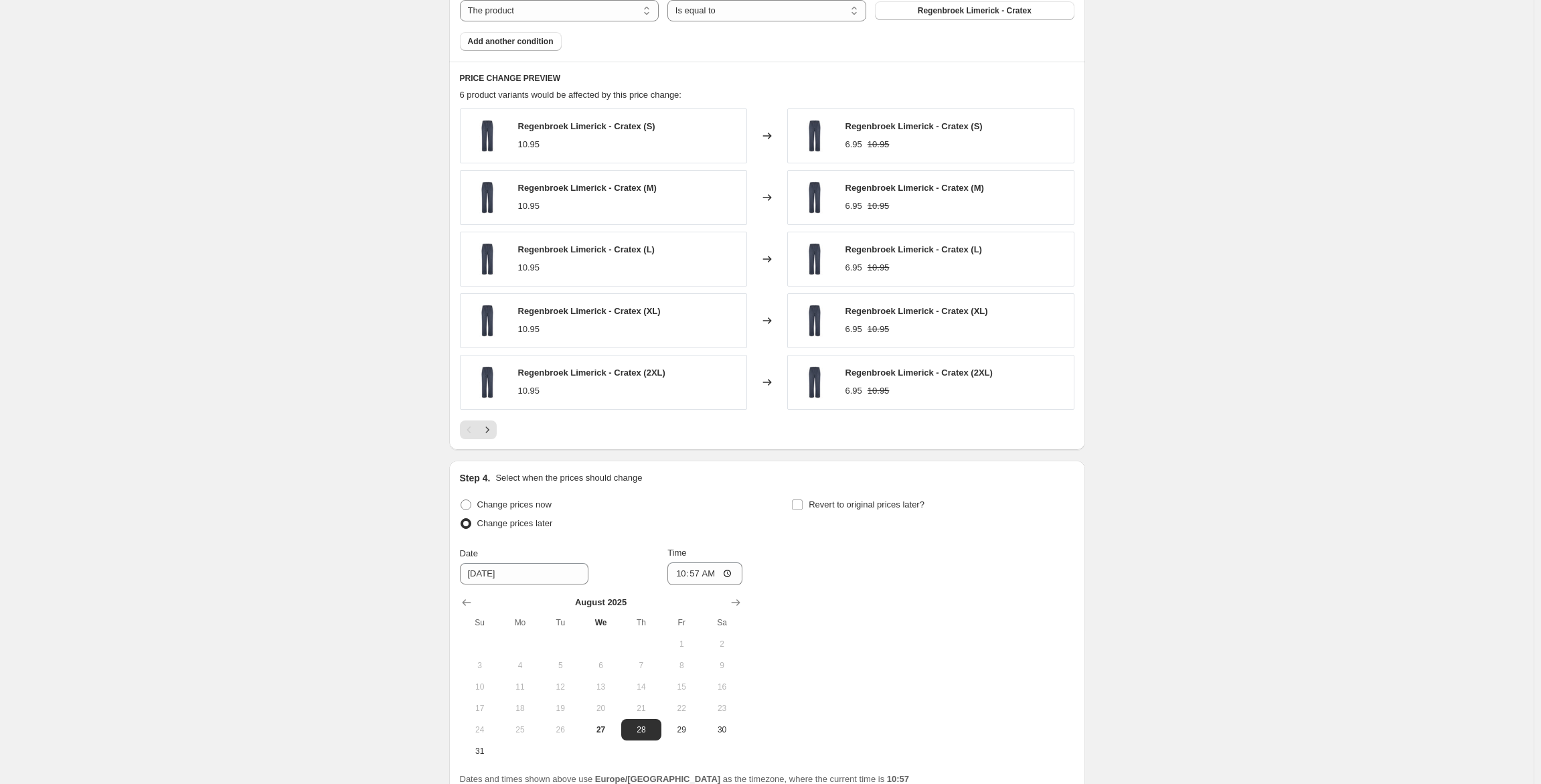
scroll to position [827, 0]
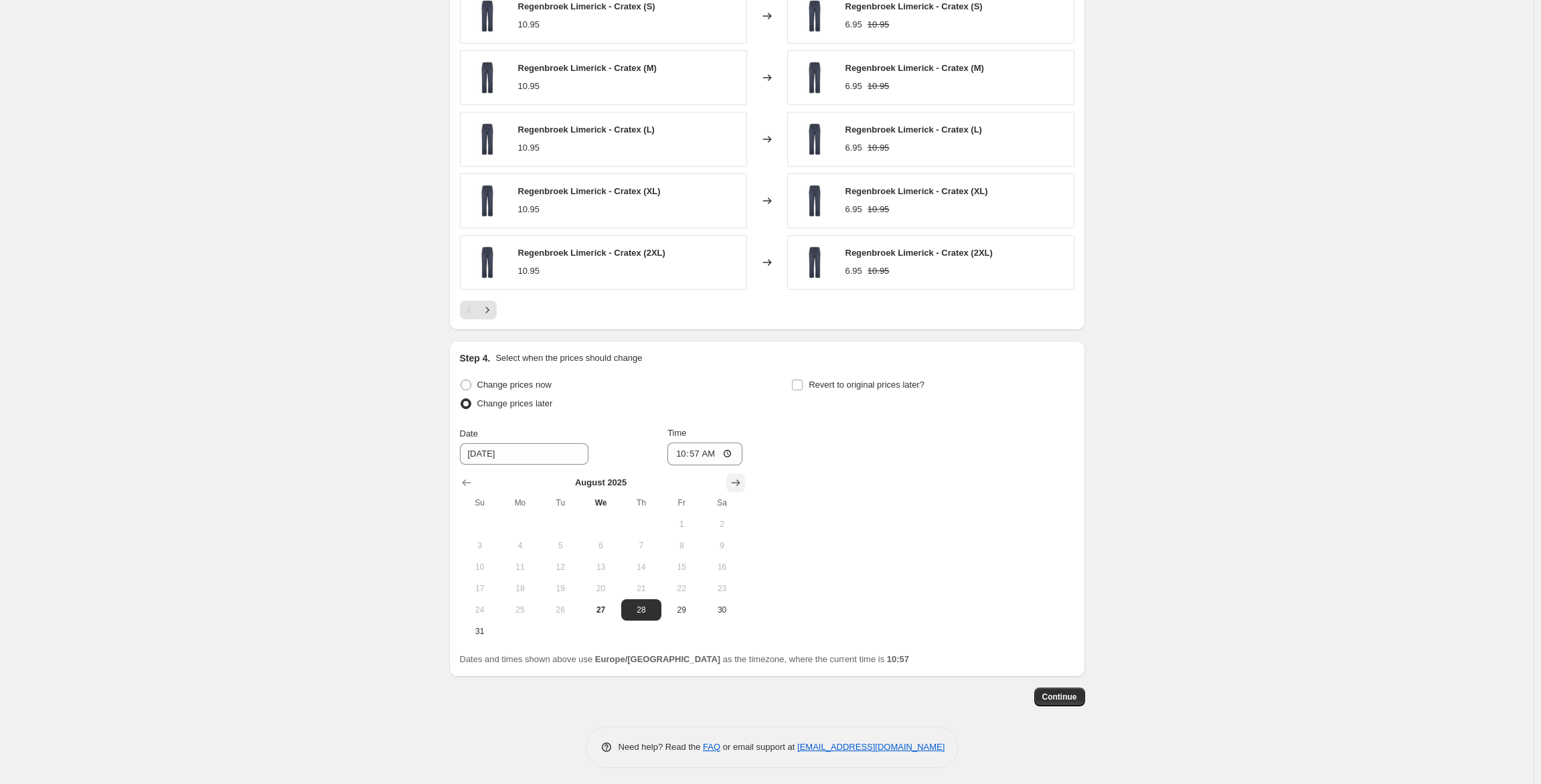
click at [733, 482] on icon "Show next month, September 2025" at bounding box center [736, 483] width 13 height 13
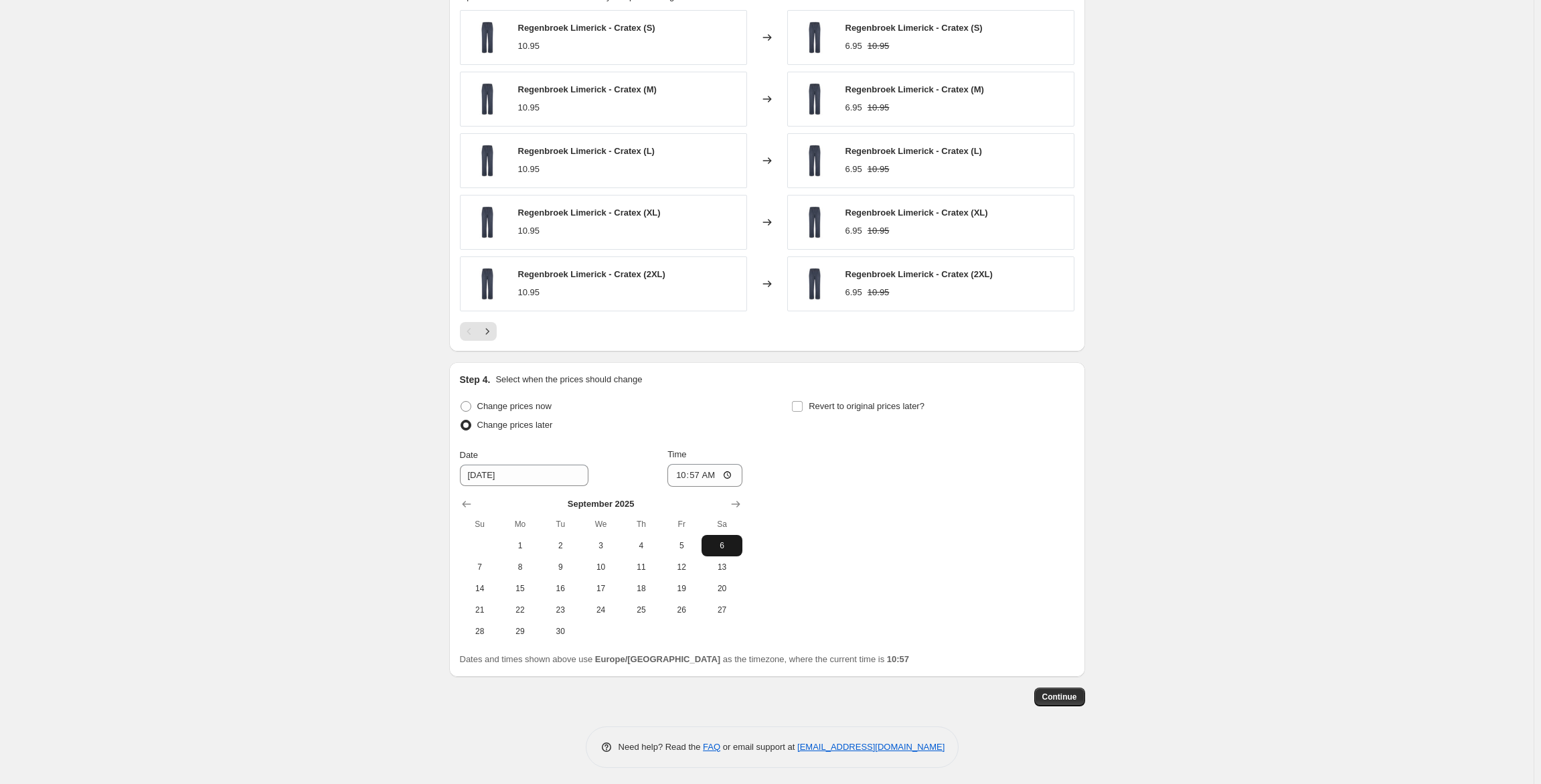
click at [715, 540] on span "6" at bounding box center [721, 545] width 29 height 10
type input "[DATE]"
click at [702, 471] on input "10:57" at bounding box center [705, 475] width 75 height 22
type input "00:00"
click at [815, 403] on span "Revert to original prices later?" at bounding box center [867, 405] width 116 height 10
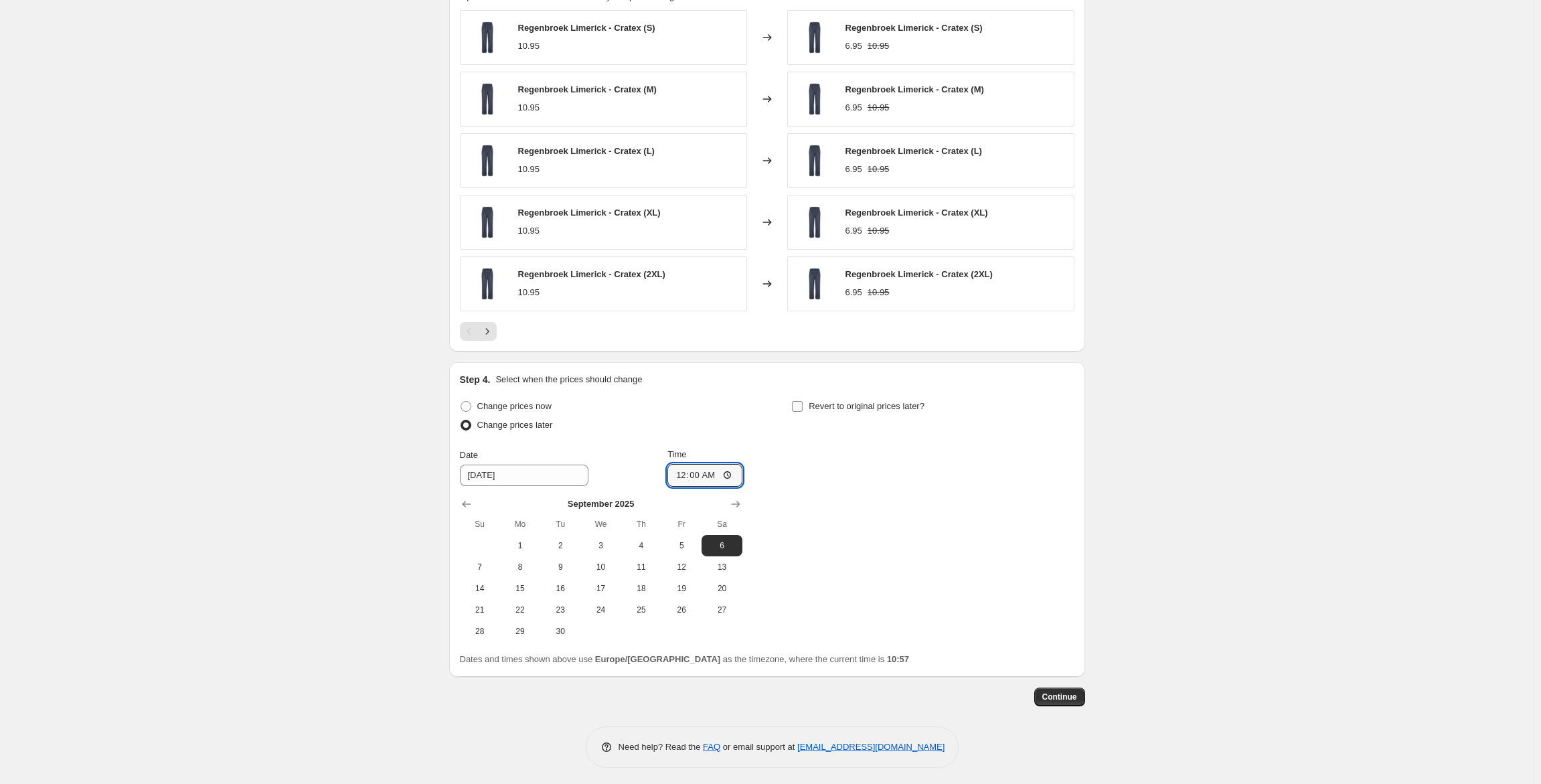
click at [803, 403] on input "Revert to original prices later?" at bounding box center [797, 406] width 10 height 10
checkbox input "true"
click at [1055, 606] on span "27" at bounding box center [1053, 610] width 29 height 10
type input "[DATE]"
click at [1032, 474] on input "10:57" at bounding box center [1037, 475] width 75 height 22
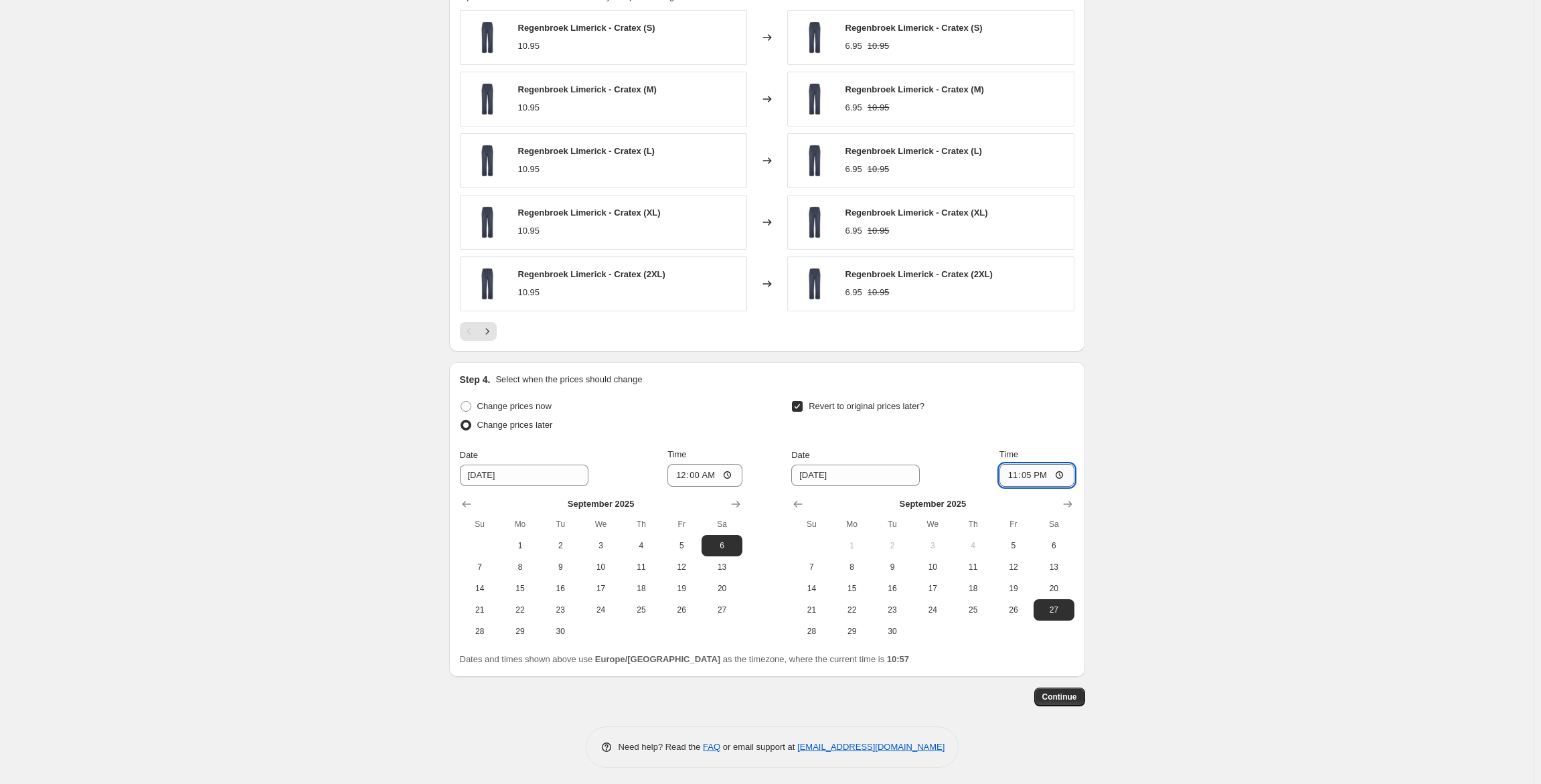
type input "23:59"
click at [1061, 692] on span "Continue" at bounding box center [1060, 696] width 35 height 10
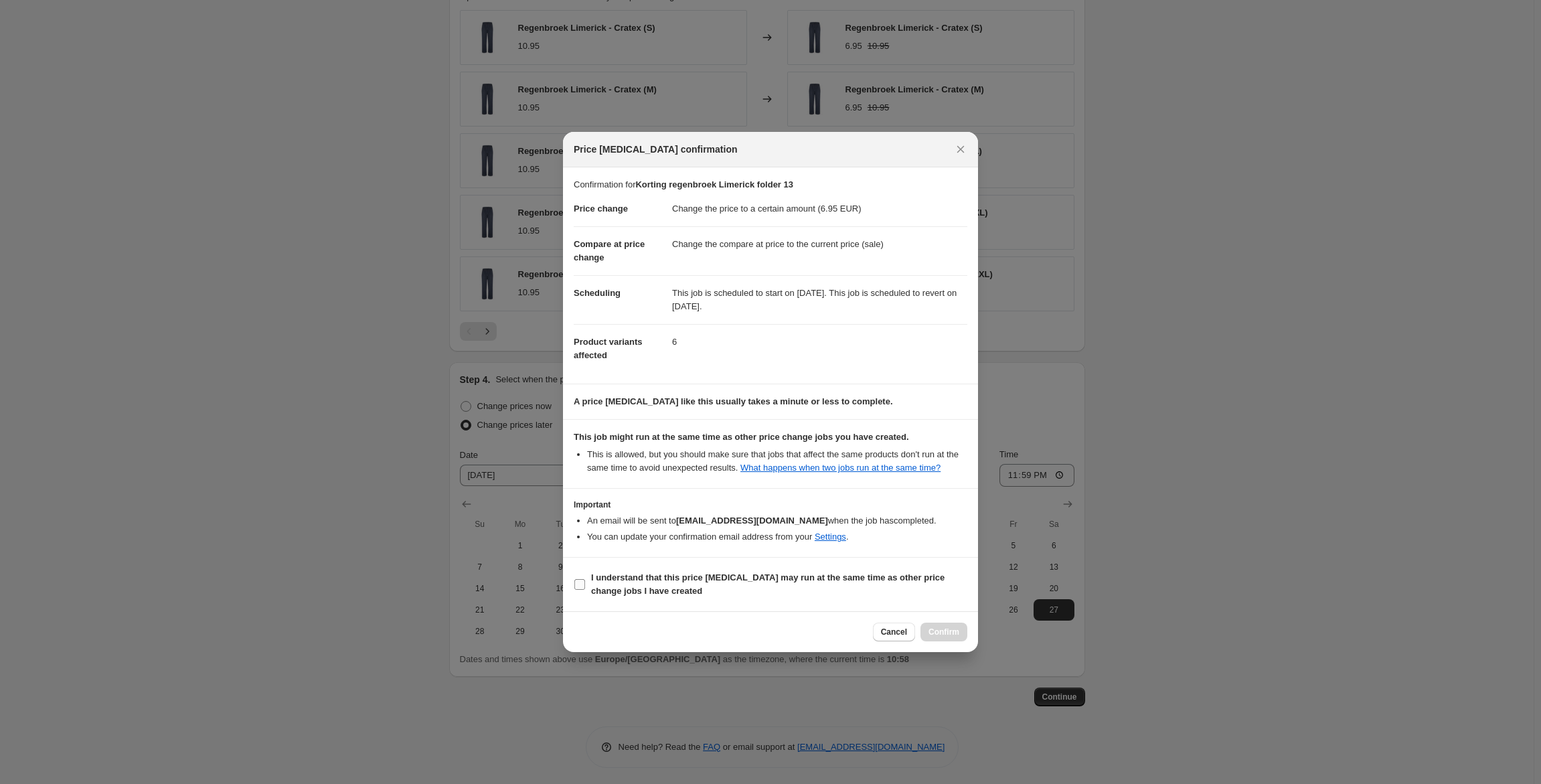
click at [636, 572] on b "I understand that this price [MEDICAL_DATA] may run at the same time as other p…" at bounding box center [768, 584] width 353 height 23
click at [585, 579] on input "I understand that this price [MEDICAL_DATA] may run at the same time as other p…" at bounding box center [580, 584] width 10 height 10
checkbox input "true"
click at [943, 628] on span "Confirm" at bounding box center [944, 631] width 31 height 10
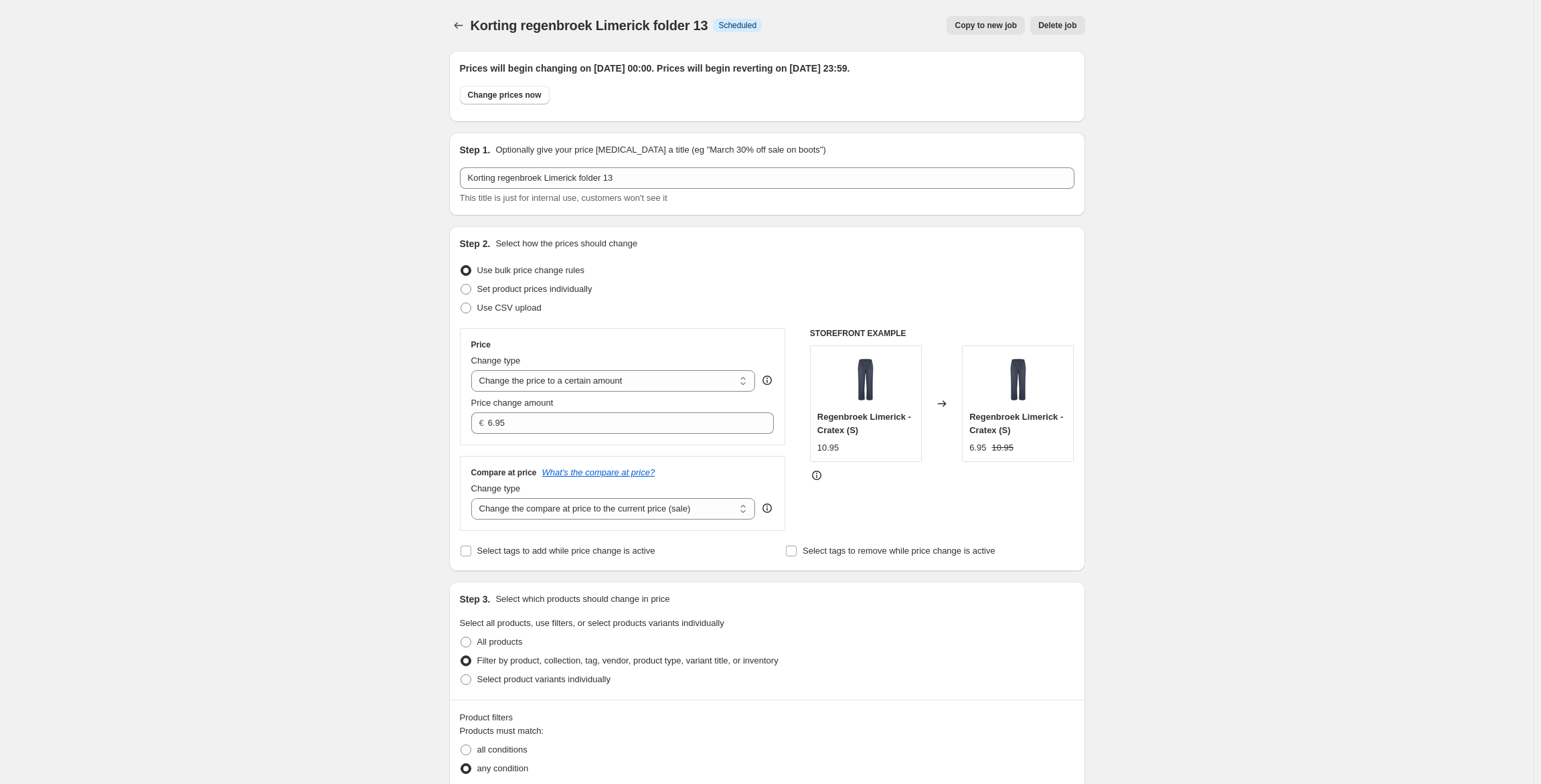
click at [996, 27] on span "Copy to new job" at bounding box center [986, 25] width 62 height 10
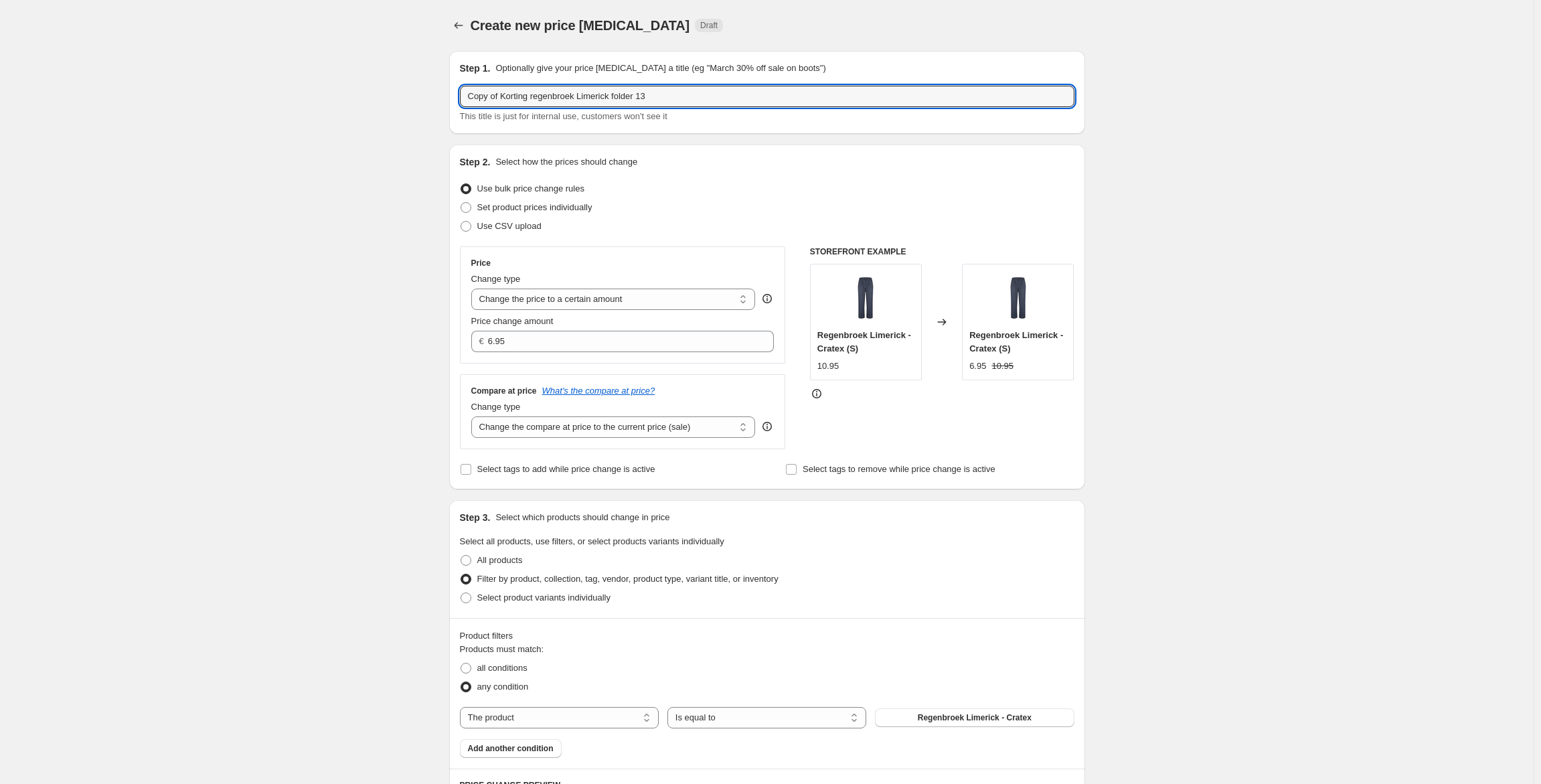
drag, startPoint x: 506, startPoint y: 98, endPoint x: 449, endPoint y: 101, distance: 57.1
click at [449, 101] on div "Step 1. Optionally give your price [MEDICAL_DATA] a title (eg "March 30% off sa…" at bounding box center [762, 661] width 647 height 1242
click at [504, 98] on input "Korting regenbroek Limerick folder 13" at bounding box center [767, 97] width 614 height 22
click at [504, 98] on input "Korting regenbroek Limerick folder 13" at bounding box center [767, 97] width 614 height 22
click at [501, 98] on input "Korting regenbroek Limerick folder 13" at bounding box center [767, 97] width 614 height 22
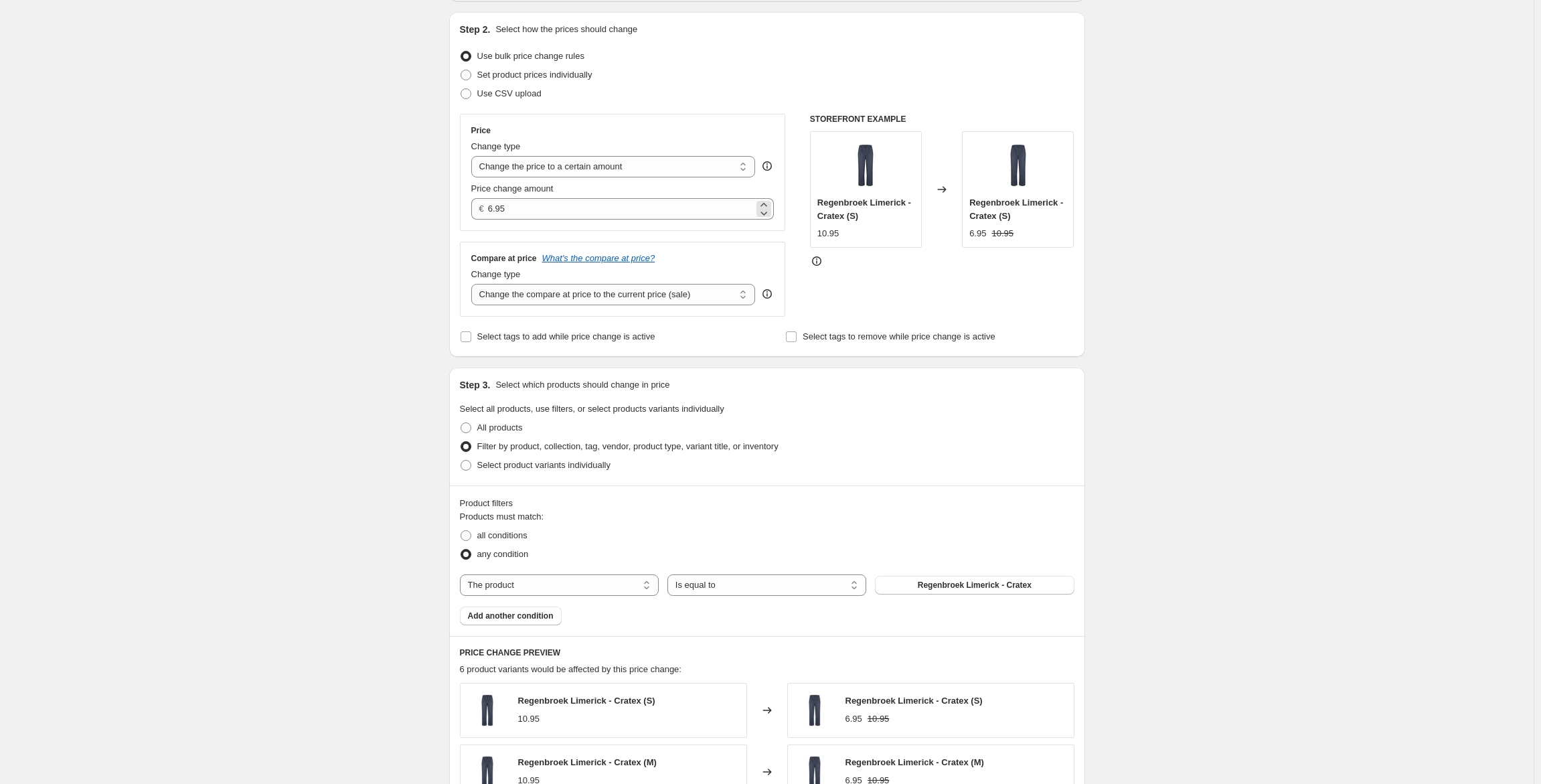
scroll to position [132, 0]
type input "Korting regenjas Dublin folder 13"
drag, startPoint x: 494, startPoint y: 207, endPoint x: 480, endPoint y: 209, distance: 14.1
click at [480, 209] on div "€ 6.95" at bounding box center [623, 209] width 303 height 22
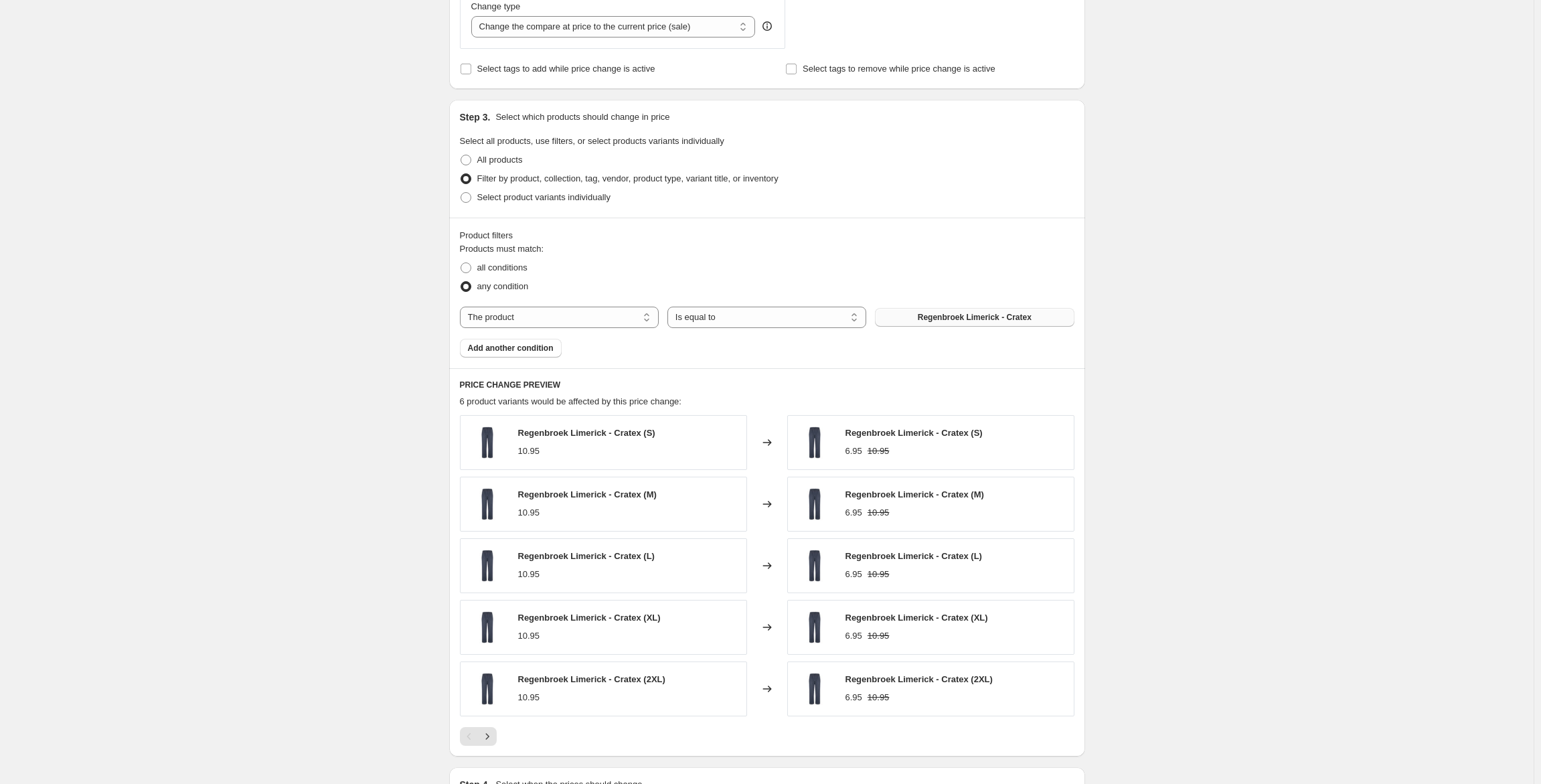
scroll to position [400, 0]
type input "10.95"
click at [909, 317] on button "Regenbroek Limerick - Cratex" at bounding box center [974, 317] width 199 height 19
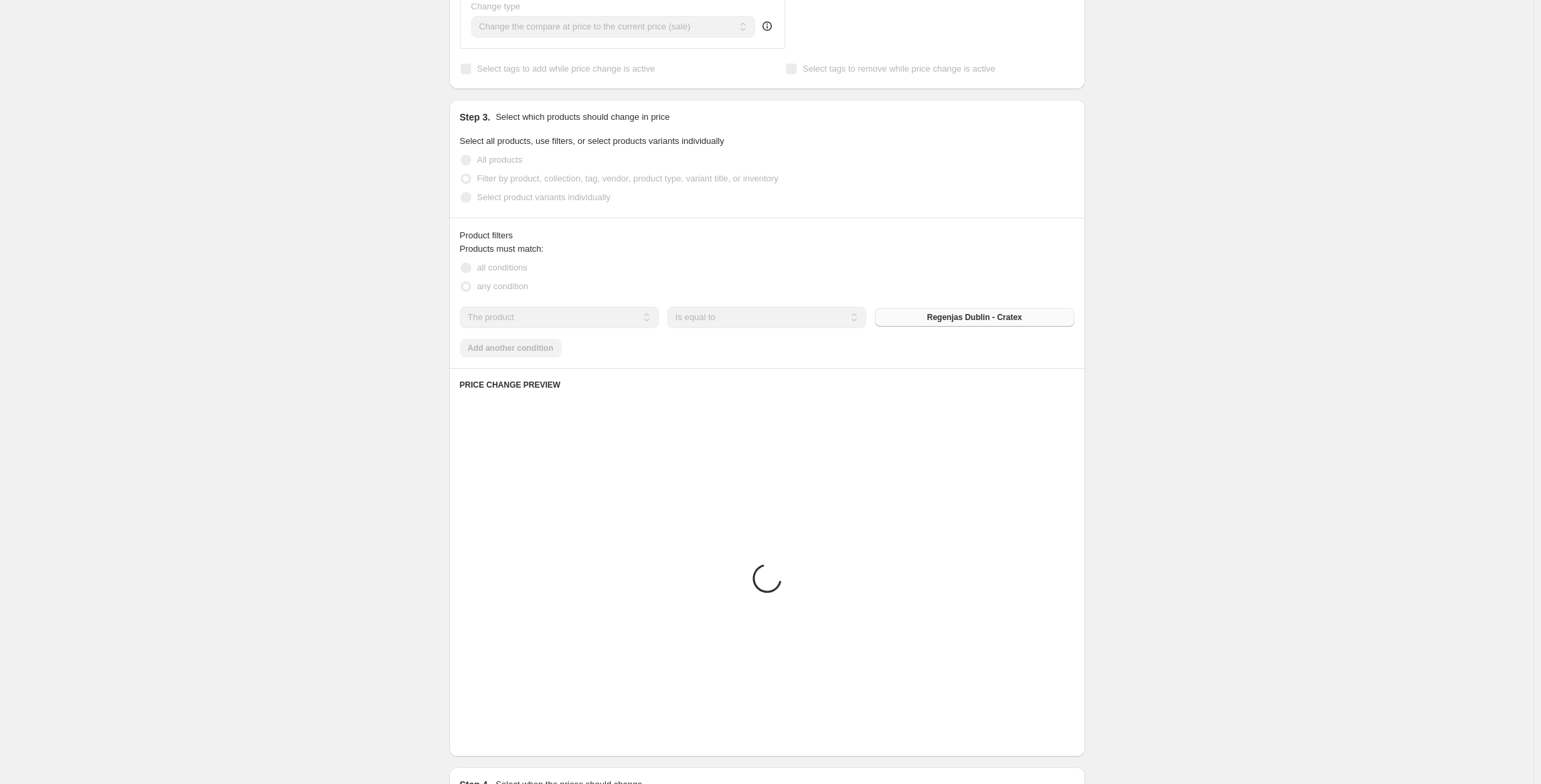
scroll to position [576, 0]
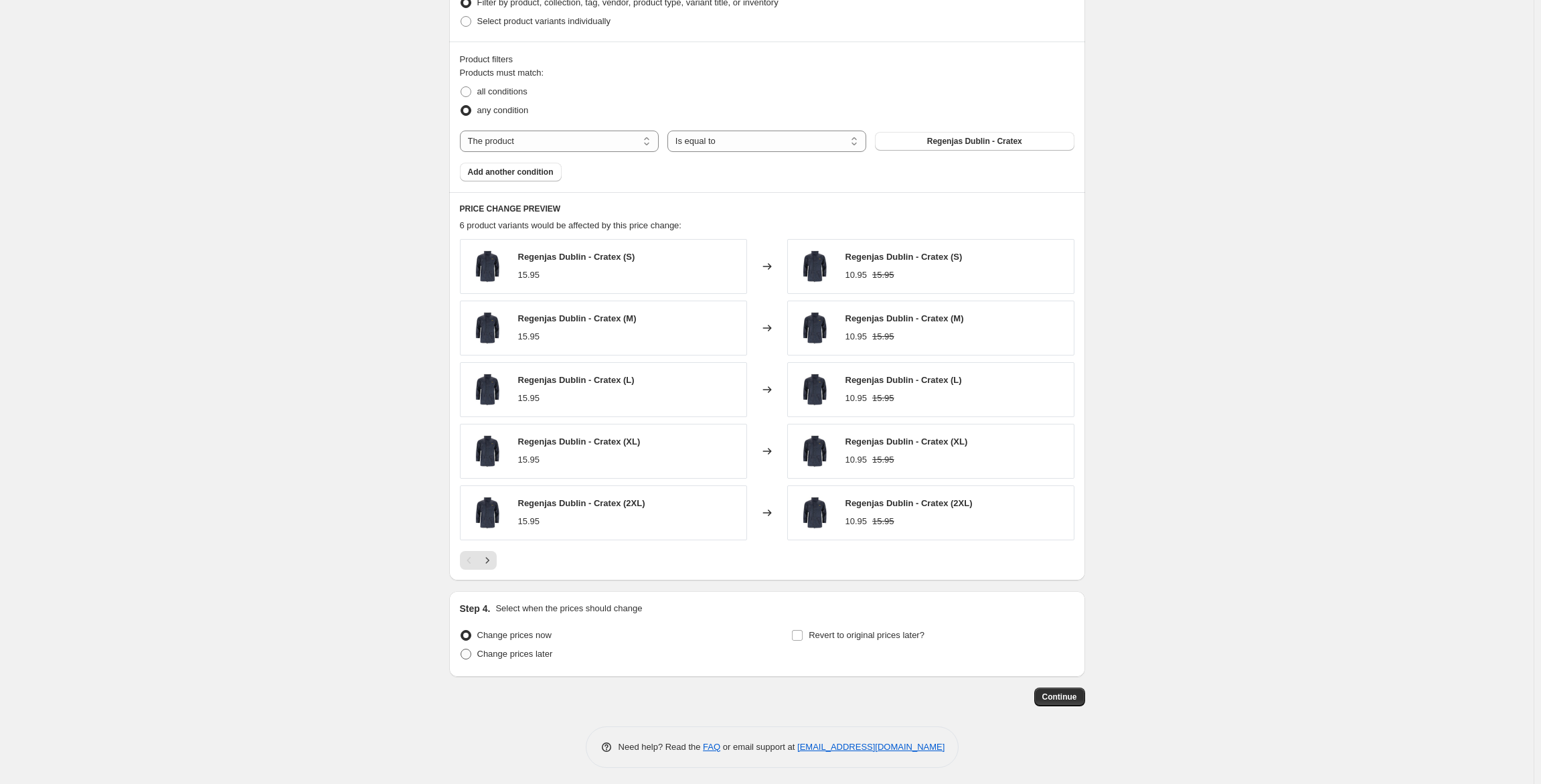
click at [540, 656] on label "Change prices later" at bounding box center [507, 654] width 93 height 19
click at [461, 649] on input "Change prices later" at bounding box center [461, 649] width 1 height 1
radio input "true"
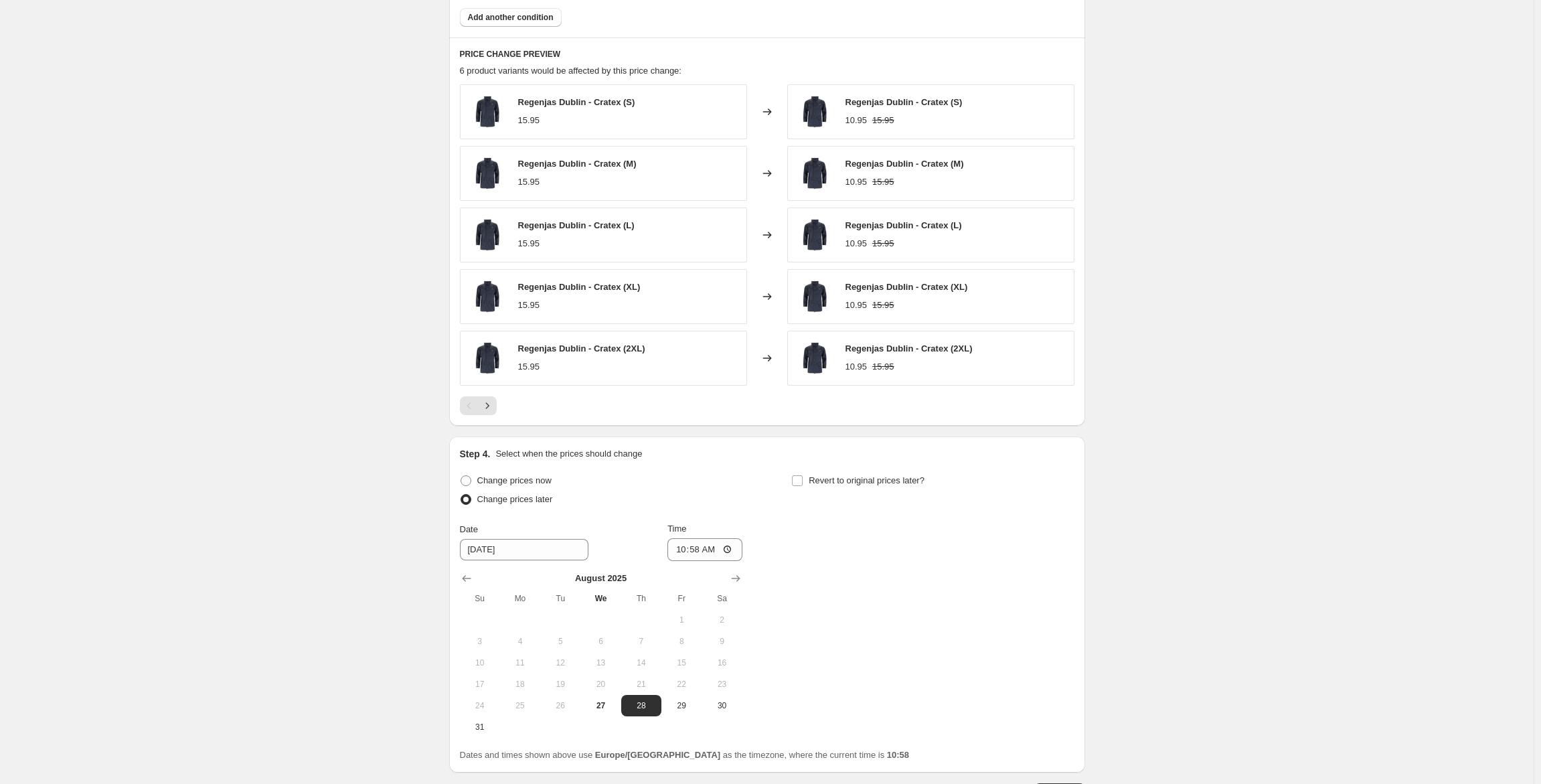
scroll to position [827, 0]
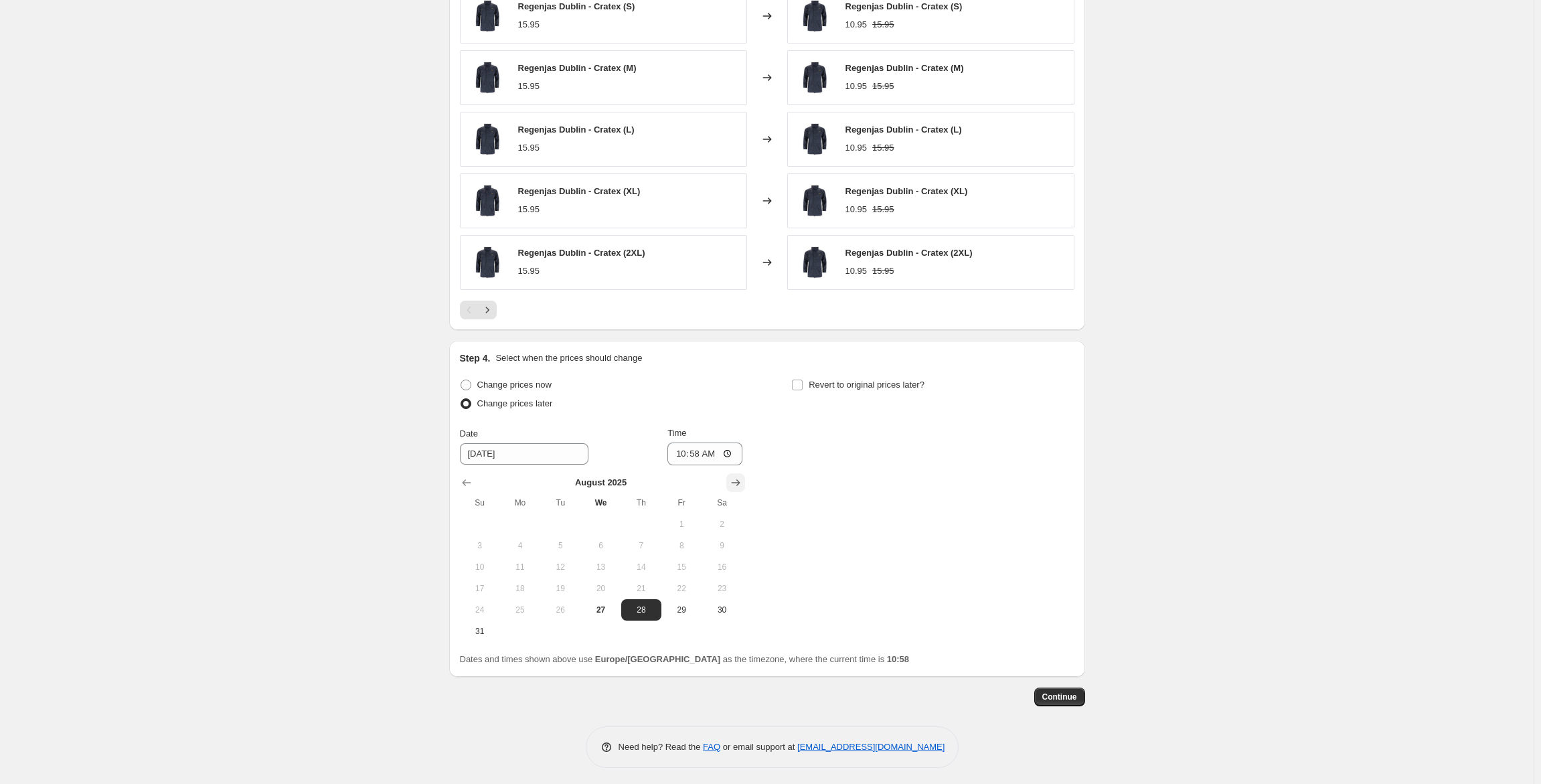
click at [742, 474] on button "Show next month, September 2025" at bounding box center [736, 483] width 19 height 19
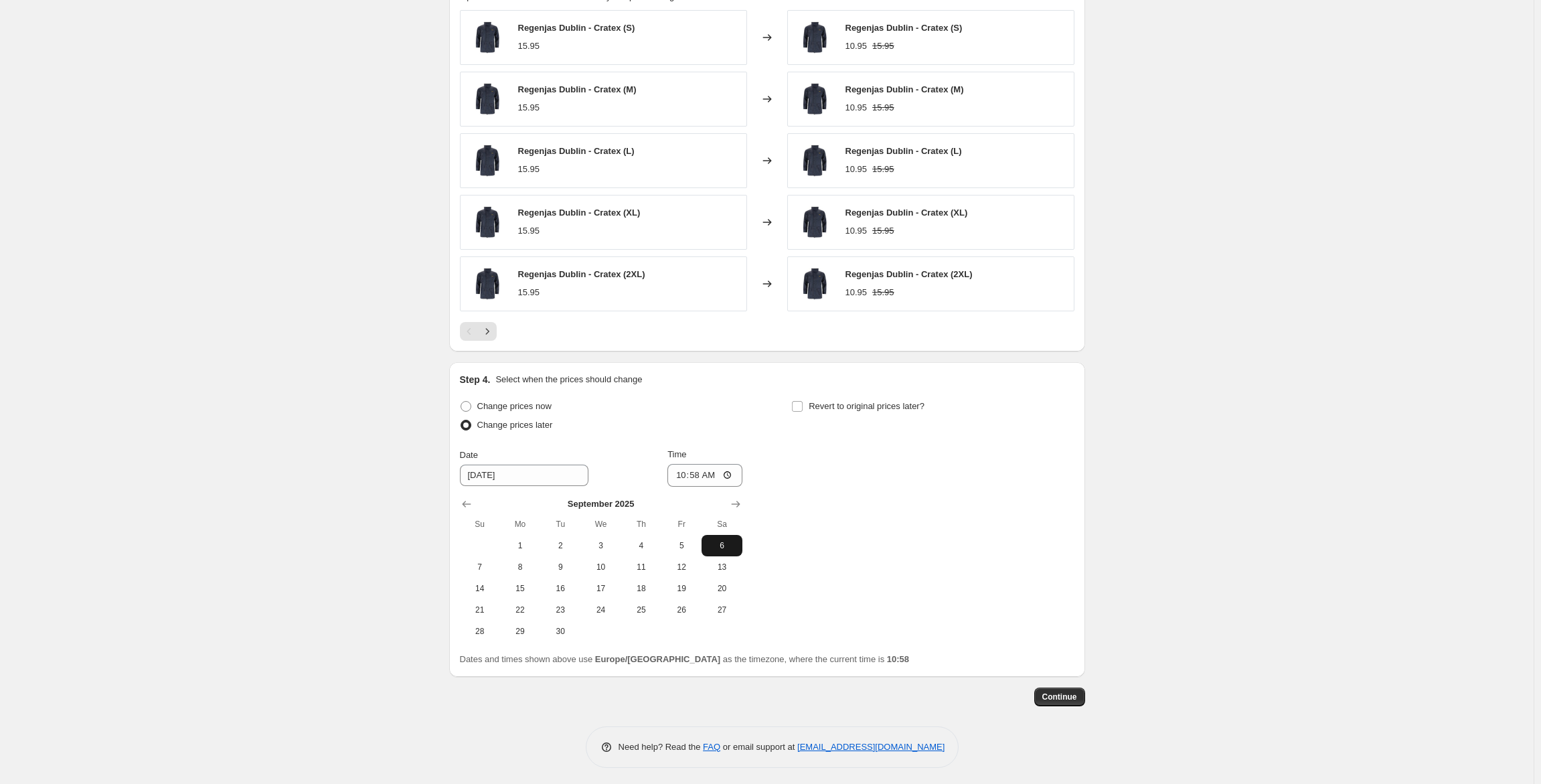
click at [719, 540] on span "6" at bounding box center [721, 545] width 29 height 10
type input "[DATE]"
click at [703, 474] on input "10:58" at bounding box center [705, 475] width 75 height 22
type input "00:00"
click at [802, 404] on input "Revert to original prices later?" at bounding box center [797, 406] width 10 height 10
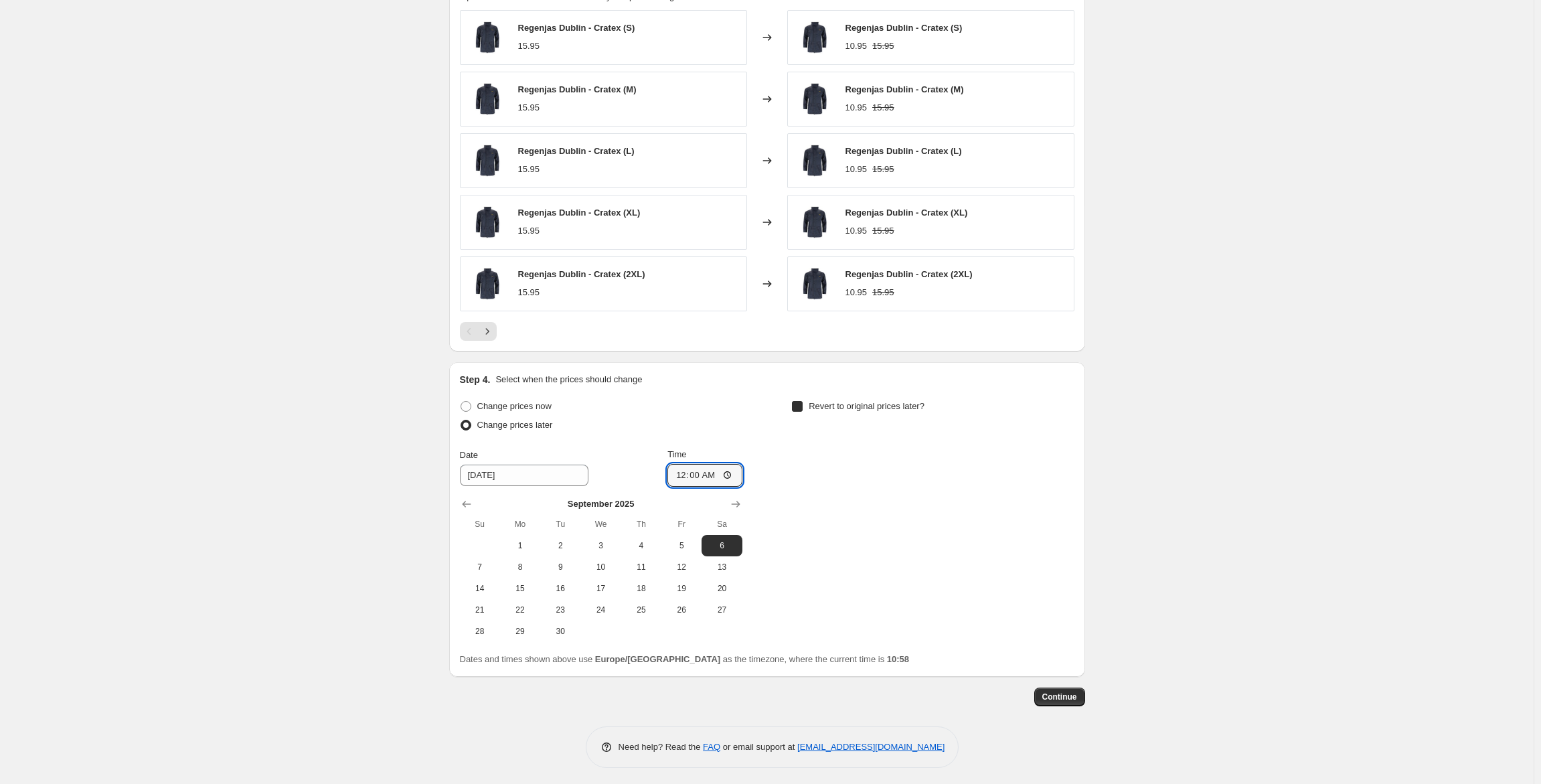
checkbox input "true"
click at [1059, 605] on span "27" at bounding box center [1053, 610] width 29 height 10
type input "[DATE]"
click at [1032, 476] on input "10:58" at bounding box center [1037, 475] width 75 height 22
type input "23:59"
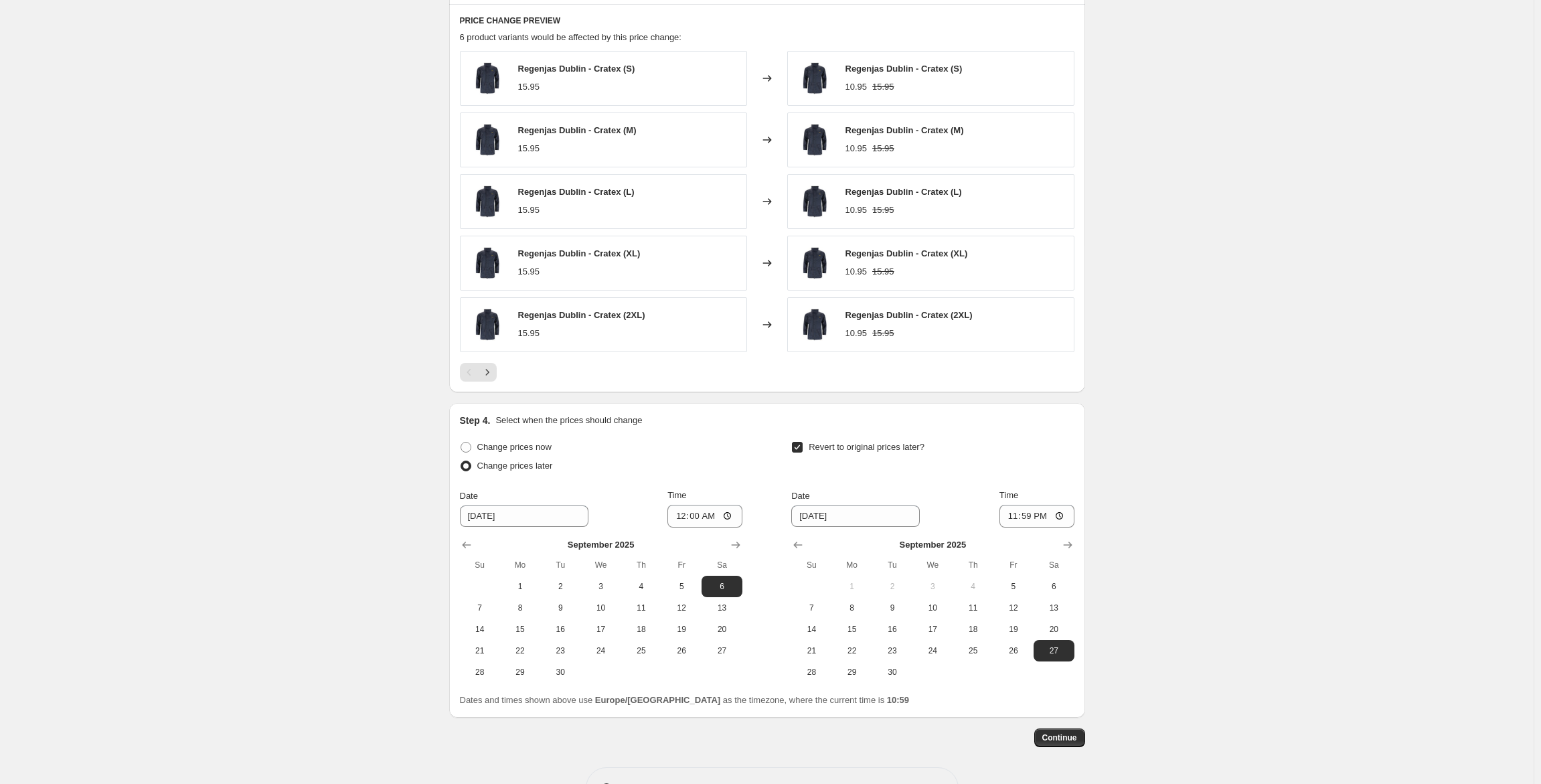
scroll to position [765, 0]
click at [1072, 733] on span "Continue" at bounding box center [1060, 738] width 35 height 10
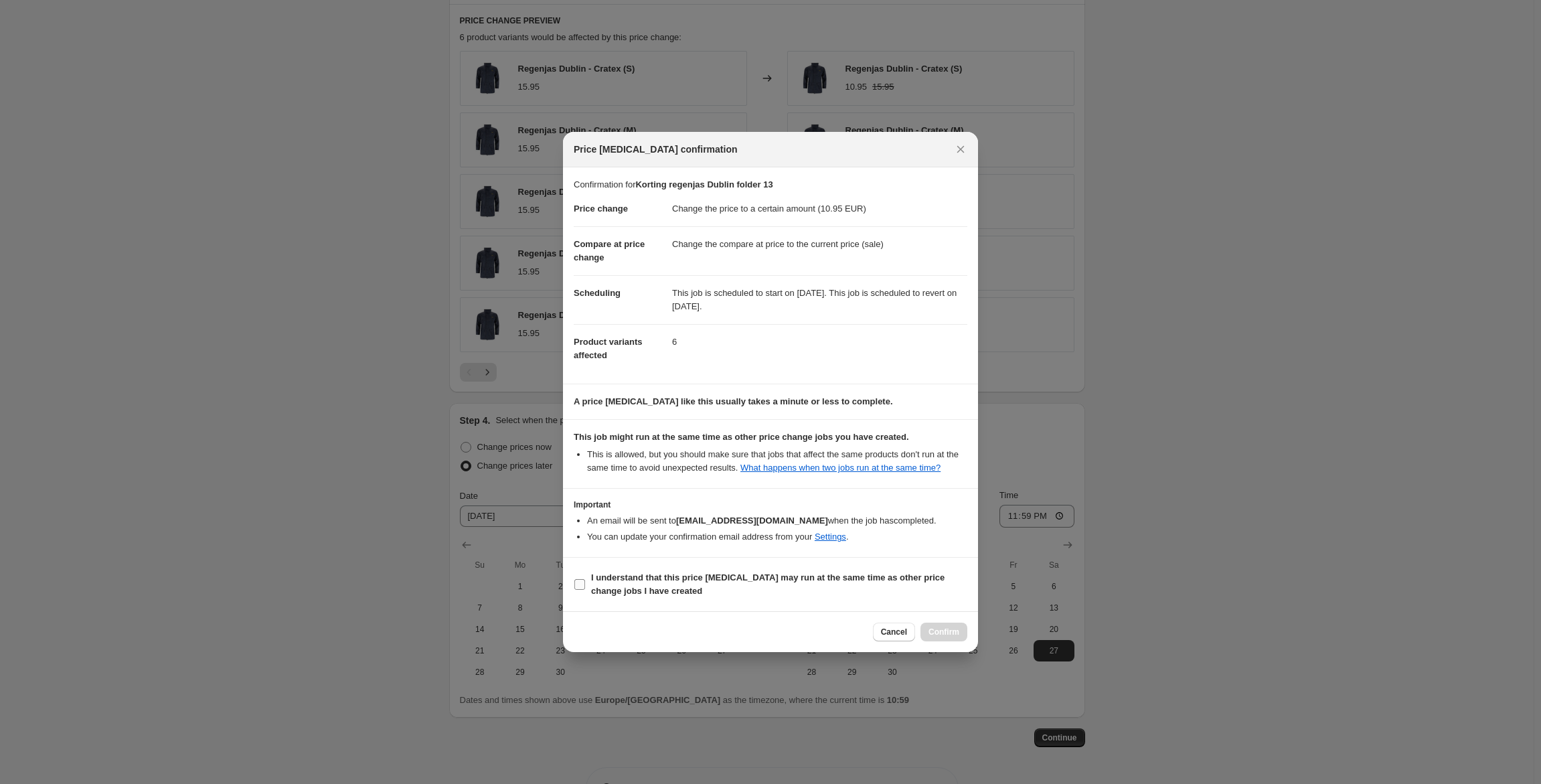
click at [585, 581] on input "I understand that this price [MEDICAL_DATA] may run at the same time as other p…" at bounding box center [580, 584] width 10 height 10
checkbox input "true"
click at [945, 631] on span "Confirm" at bounding box center [944, 631] width 31 height 10
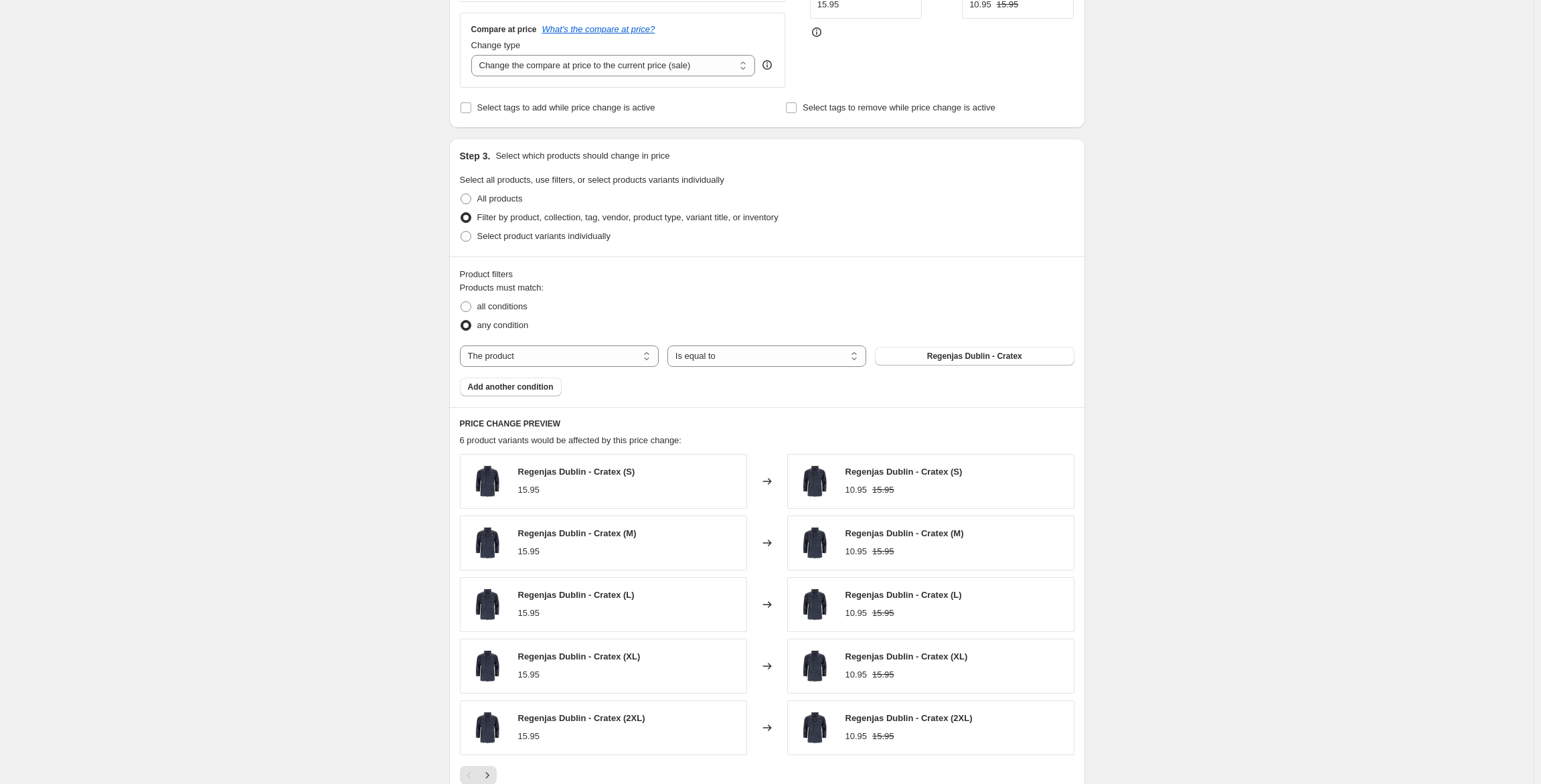
scroll to position [361, 0]
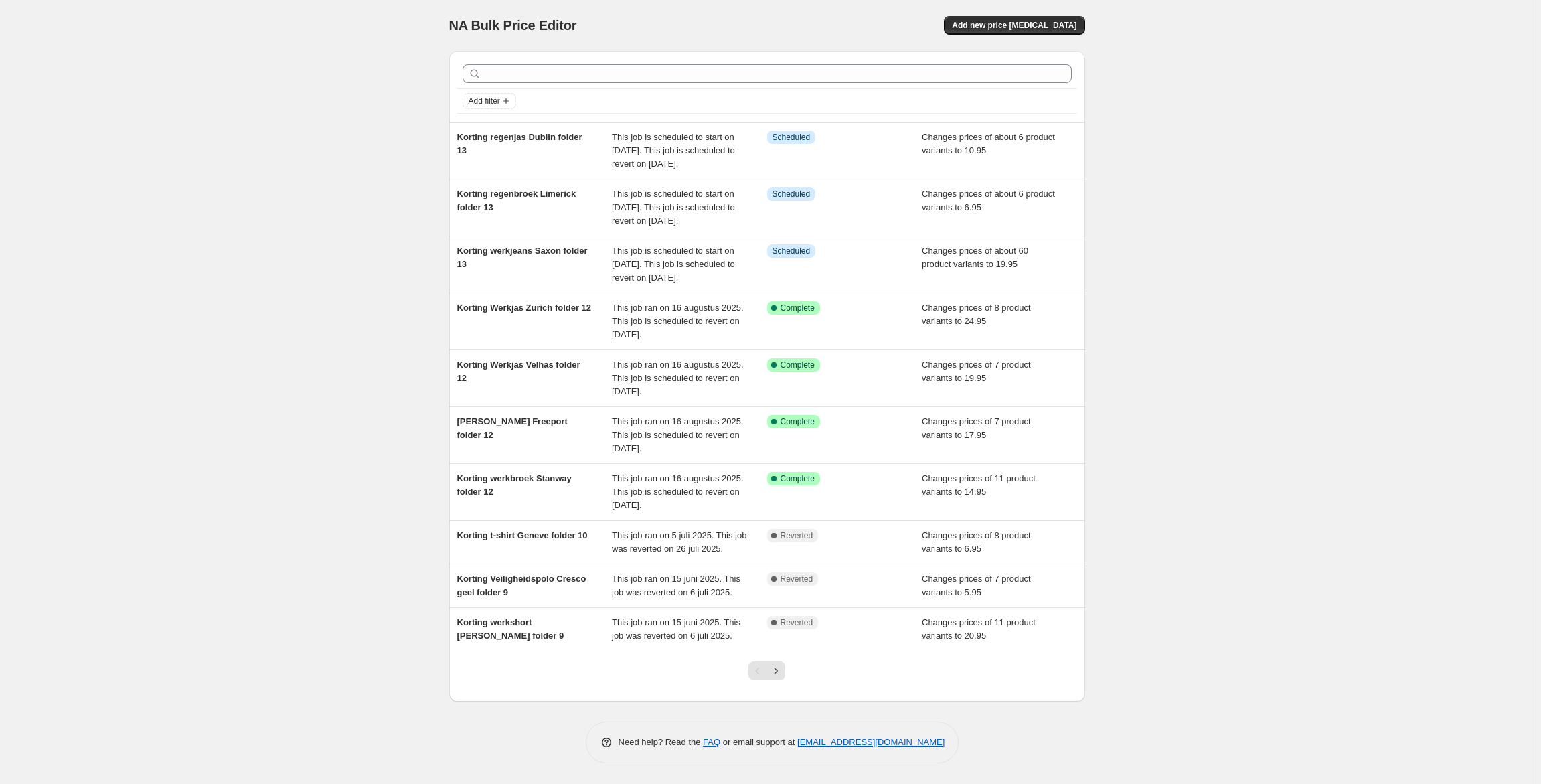
scroll to position [36, 0]
